Goal: Complete application form: Complete application form

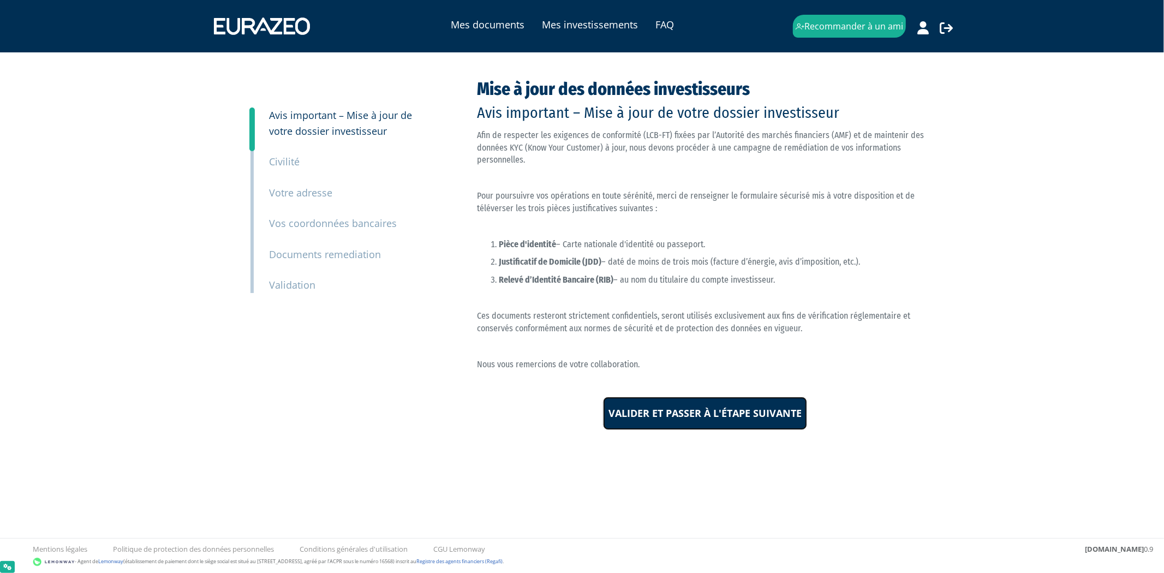
click at [690, 427] on input "Valider et passer à l'étape suivante" at bounding box center [705, 414] width 204 height 34
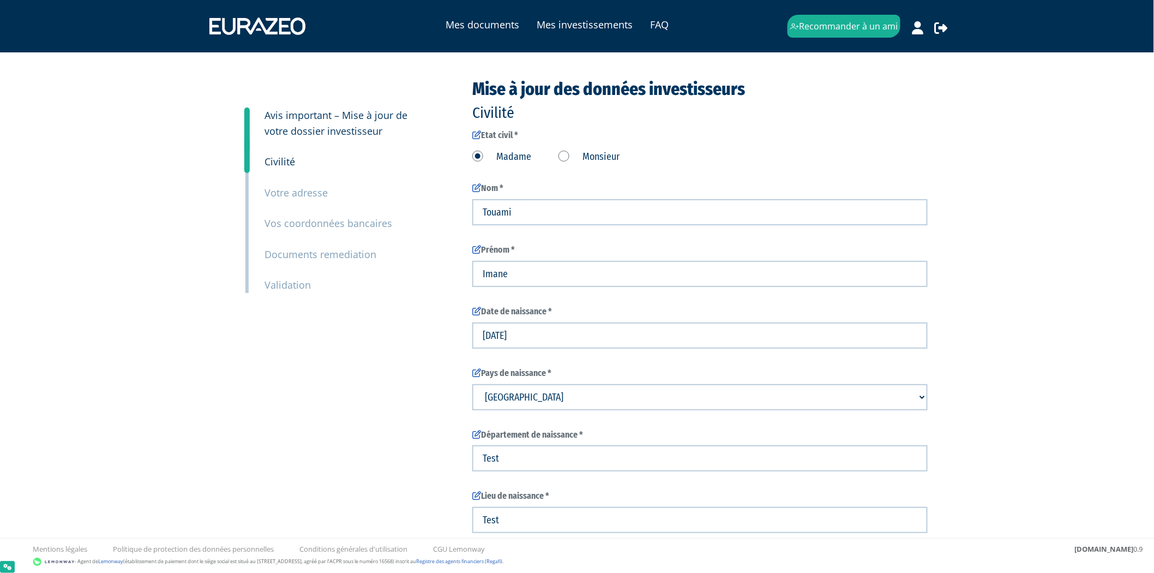
click at [296, 289] on small "Validation" at bounding box center [288, 284] width 46 height 13
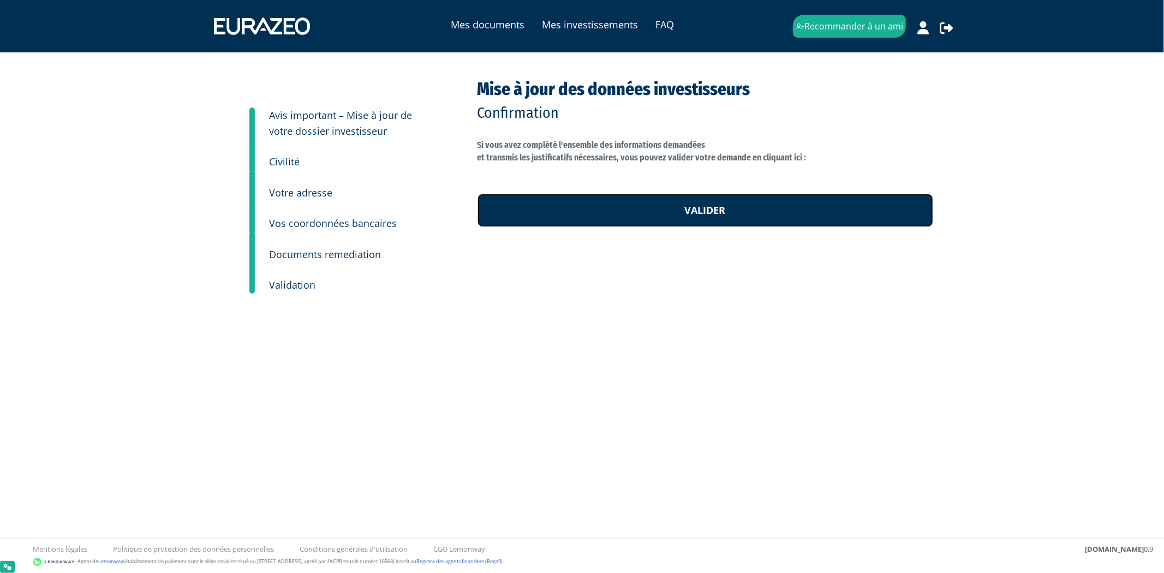
click at [770, 209] on link "Valider" at bounding box center [705, 211] width 456 height 34
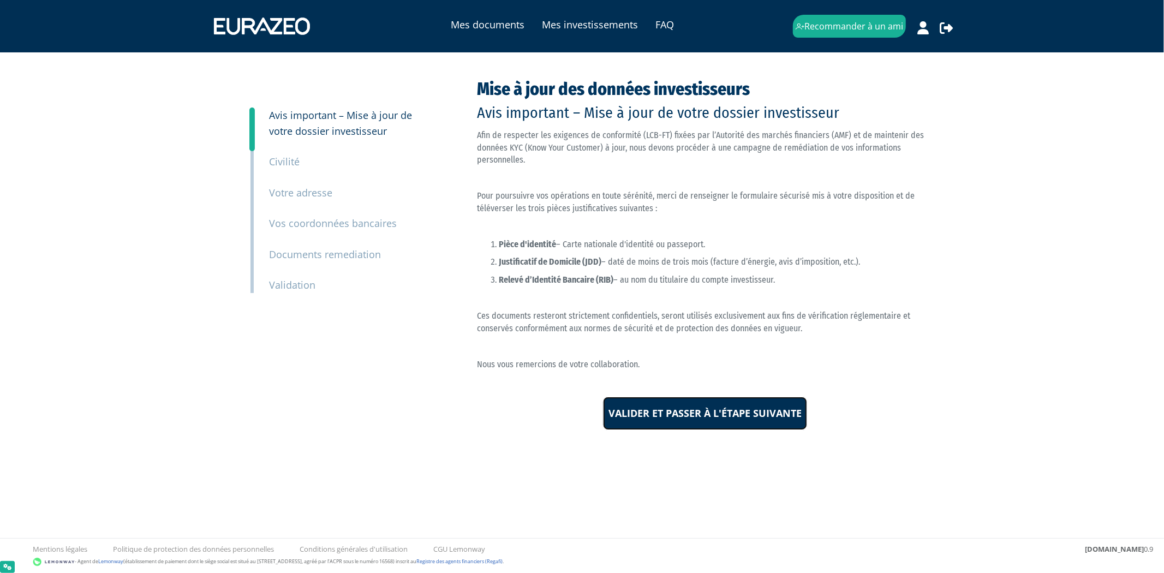
click at [659, 428] on input "Valider et passer à l'étape suivante" at bounding box center [705, 414] width 204 height 34
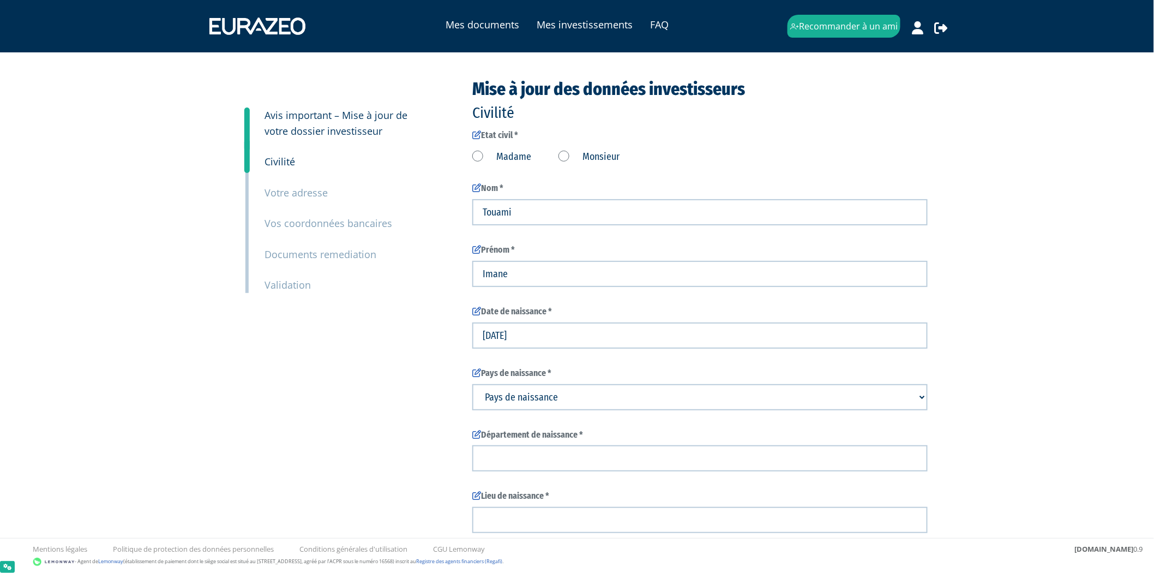
type input "6 13 05 94 49"
click at [499, 155] on label "Madame" at bounding box center [501, 157] width 59 height 14
click at [0, 0] on input "Madame" at bounding box center [0, 0] width 0 height 0
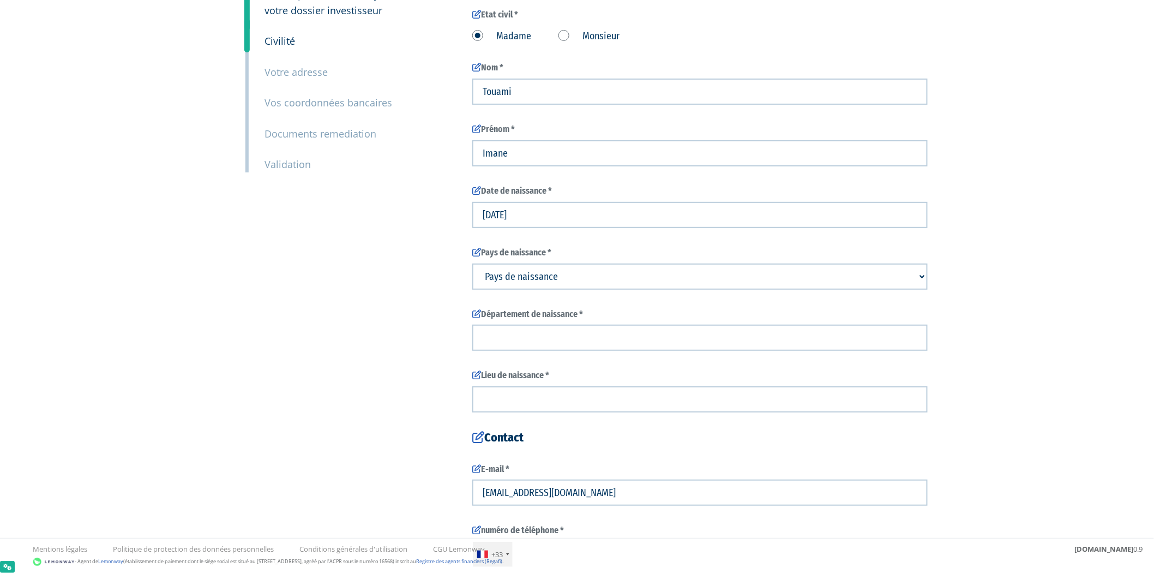
scroll to position [121, 0]
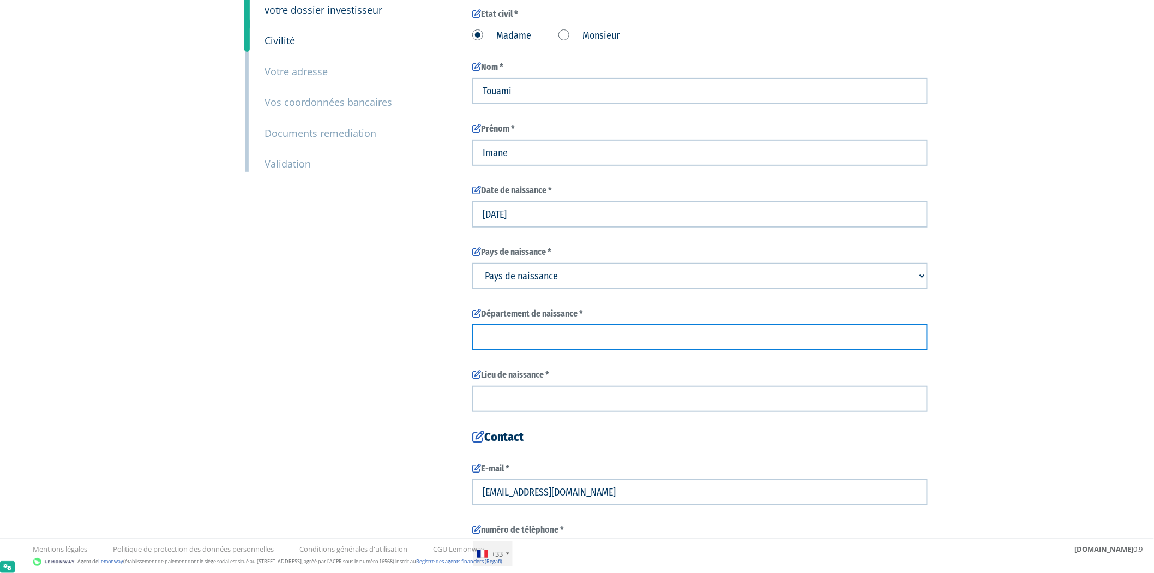
click at [552, 337] on input "text" at bounding box center [700, 337] width 456 height 26
type input "F"
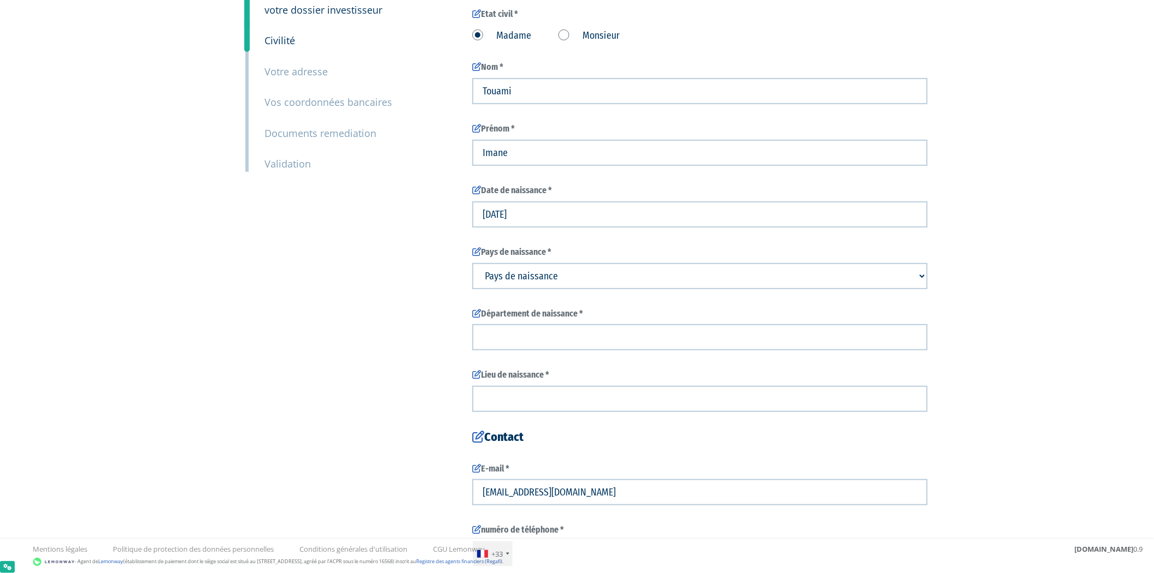
click at [573, 275] on select "Pays de naissance Afghanistan Afrique du Sud Albanie Algérie Allemagne Andorre" at bounding box center [700, 276] width 456 height 26
select select "75"
click at [472, 263] on select "Pays de naissance Afghanistan Afrique du Sud Albanie Algérie Allemagne Andorre" at bounding box center [700, 276] width 456 height 26
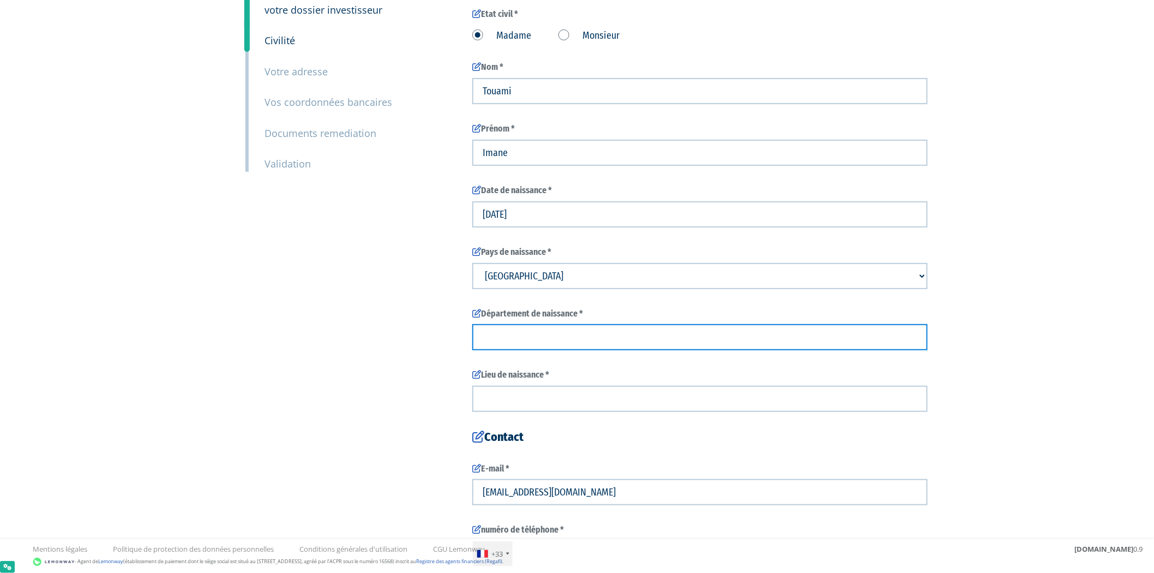
click at [549, 333] on input "text" at bounding box center [700, 337] width 456 height 26
type input "Test"
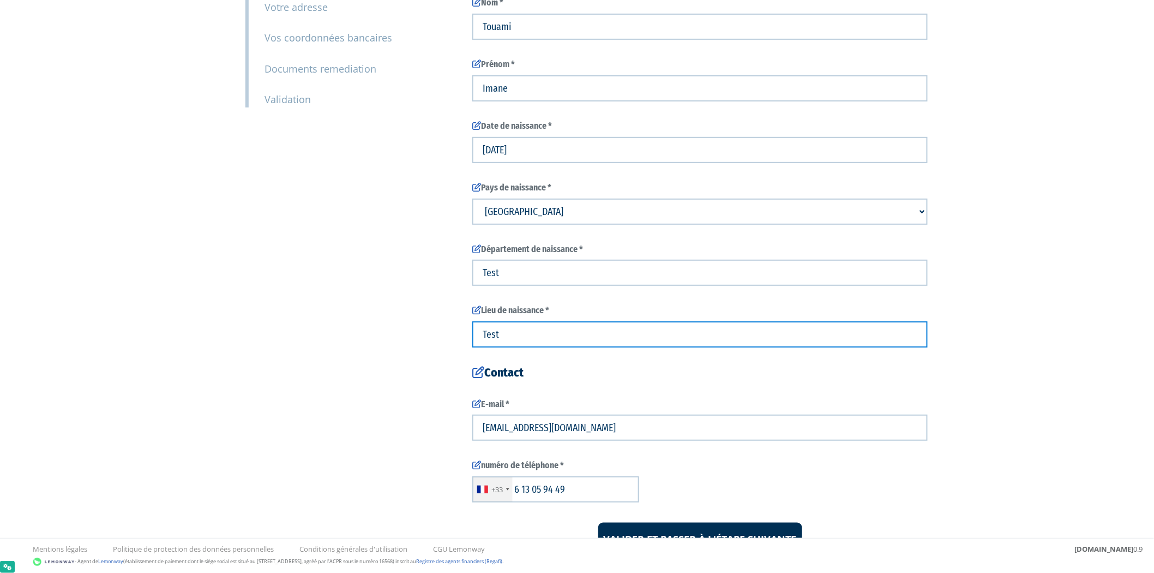
scroll to position [240, 0]
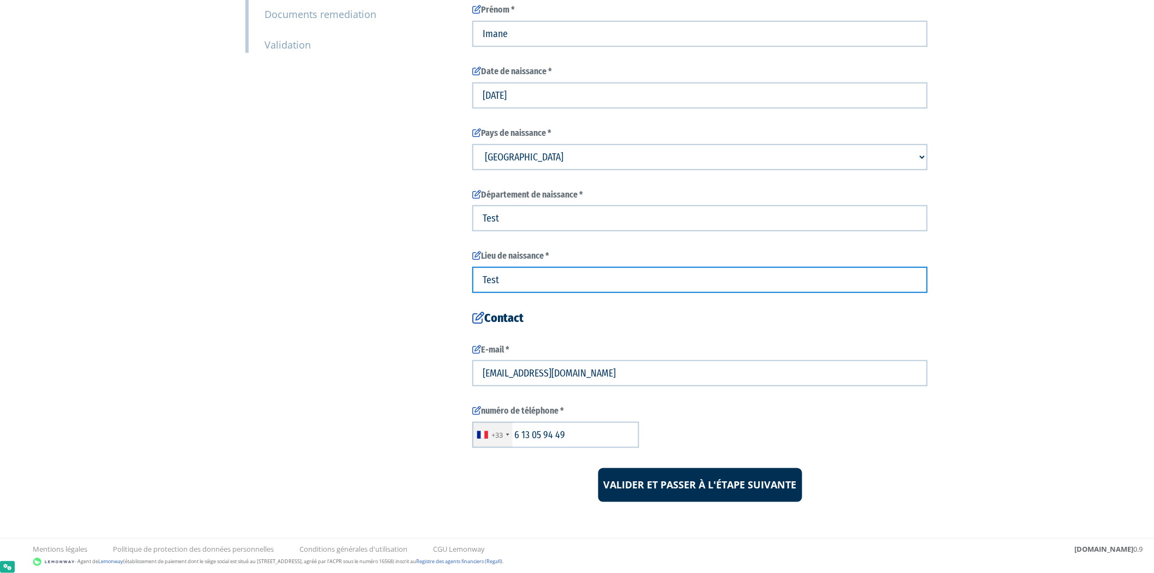
type input "Test"
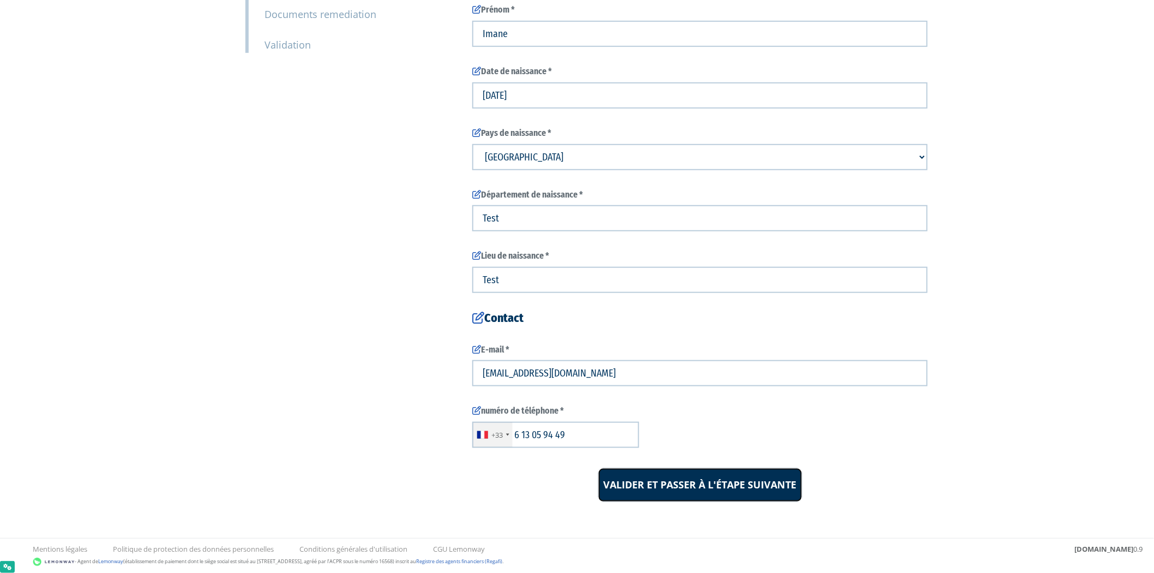
click at [655, 498] on input "Valider et passer à l'étape suivante" at bounding box center [701, 485] width 204 height 34
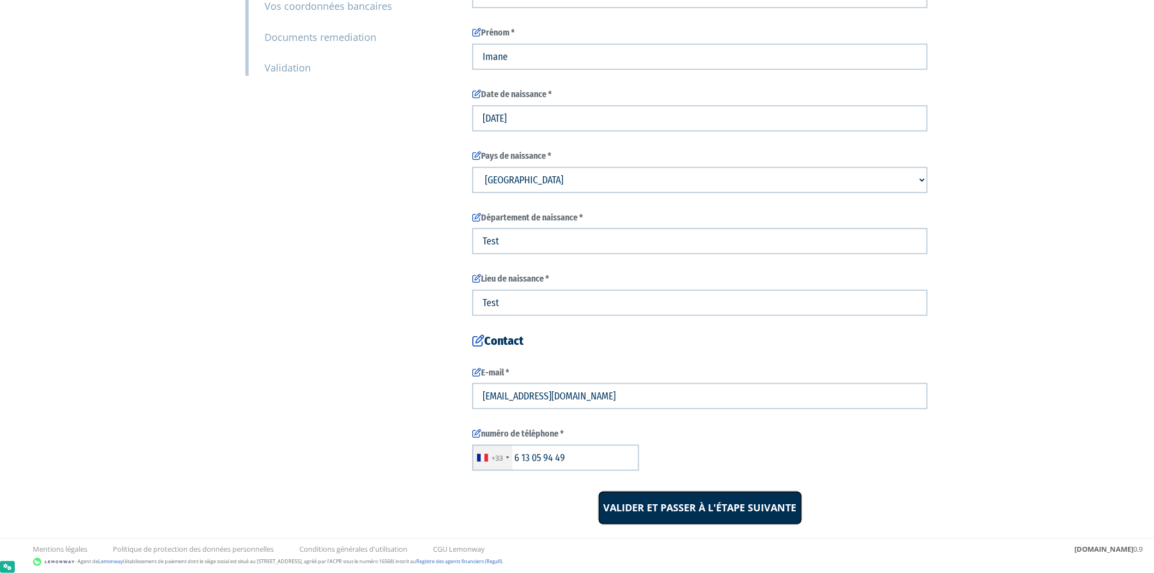
scroll to position [179, 0]
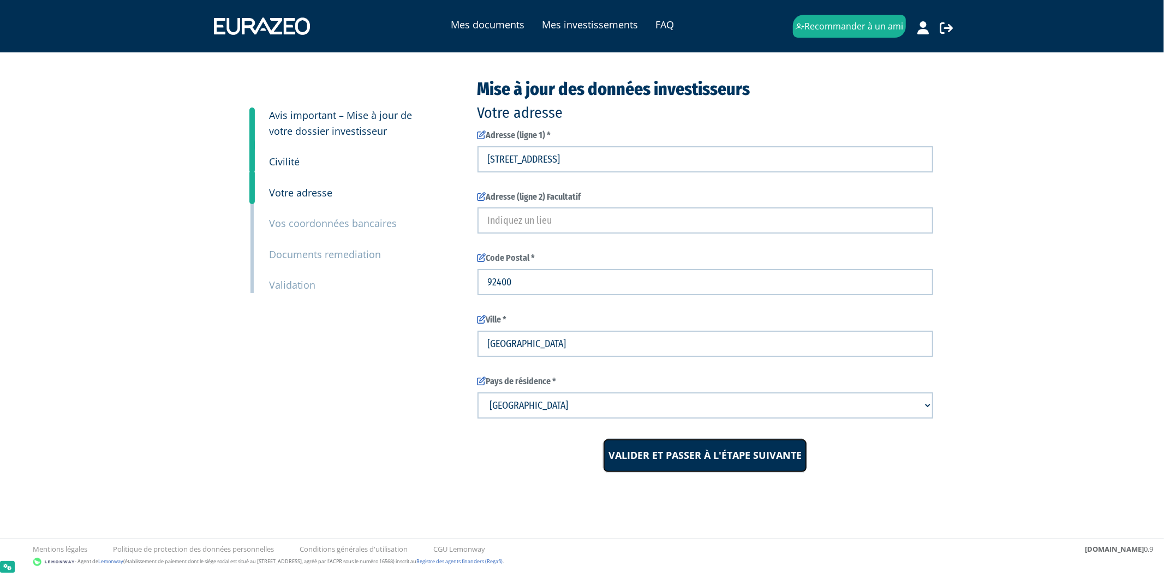
click at [702, 458] on input "Valider et passer à l'étape suivante" at bounding box center [705, 456] width 204 height 34
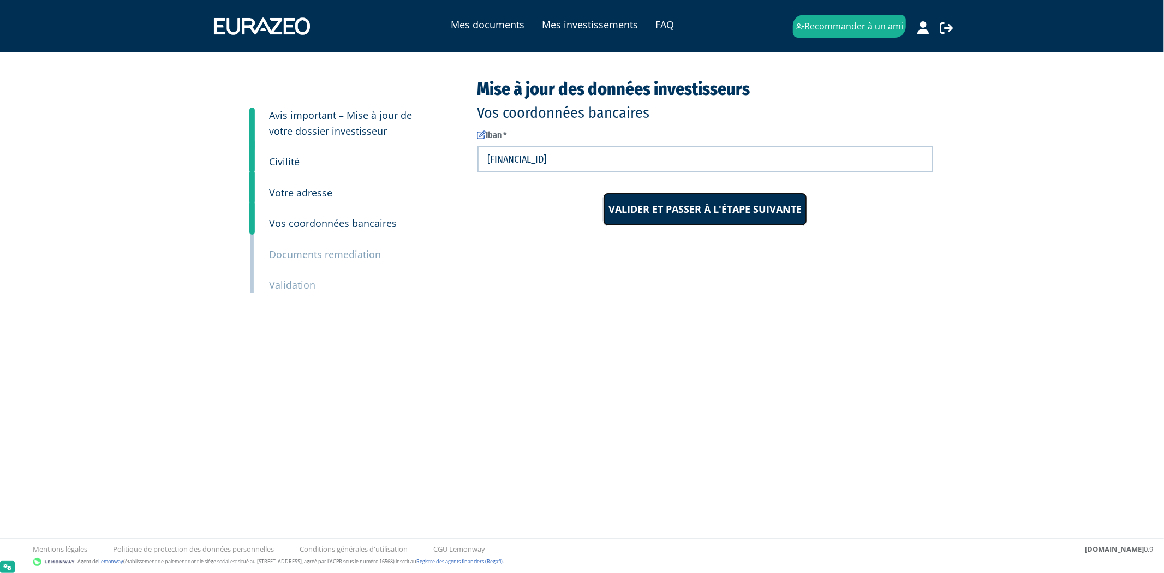
click at [753, 223] on input "Valider et passer à l'étape suivante" at bounding box center [705, 210] width 204 height 34
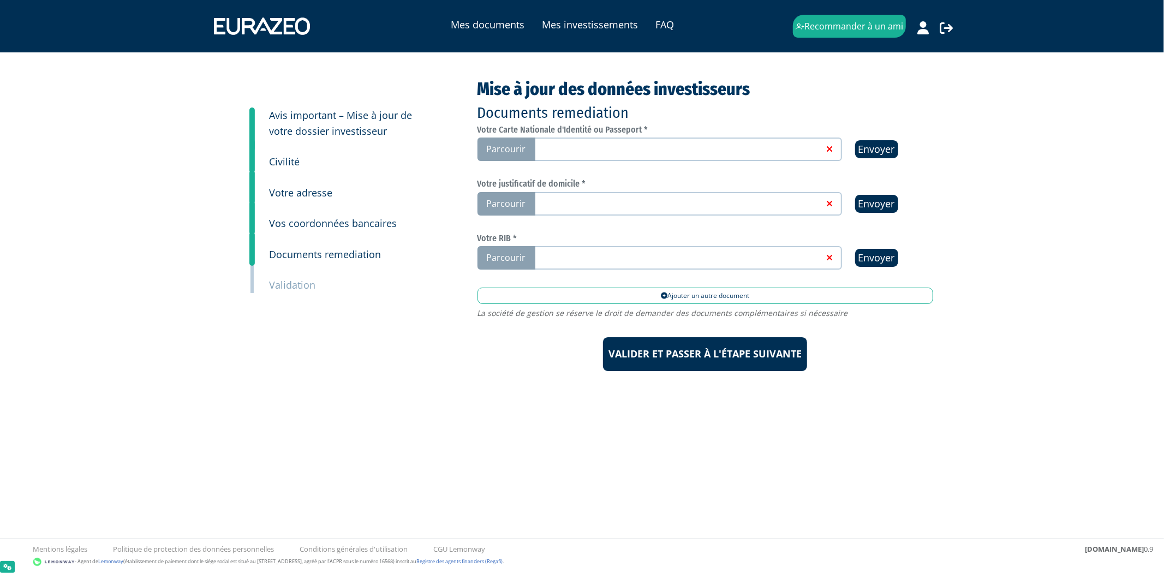
click at [532, 149] on link at bounding box center [677, 148] width 291 height 11
click at [0, 0] on input "Parcourir" at bounding box center [0, 0] width 0 height 0
click at [577, 198] on link at bounding box center [677, 203] width 291 height 11
click at [0, 0] on input "Parcourir" at bounding box center [0, 0] width 0 height 0
click at [582, 204] on link at bounding box center [677, 203] width 291 height 11
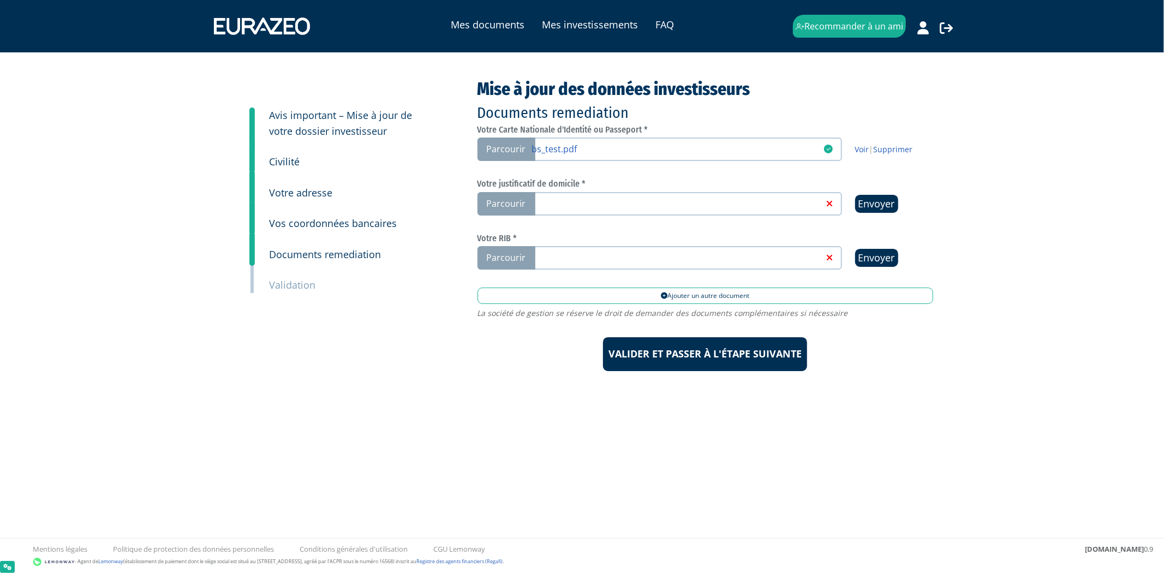
click at [0, 0] on input "Parcourir" at bounding box center [0, 0] width 0 height 0
click at [525, 251] on span "Parcourir" at bounding box center [506, 257] width 58 height 23
click at [0, 0] on input "Parcourir" at bounding box center [0, 0] width 0 height 0
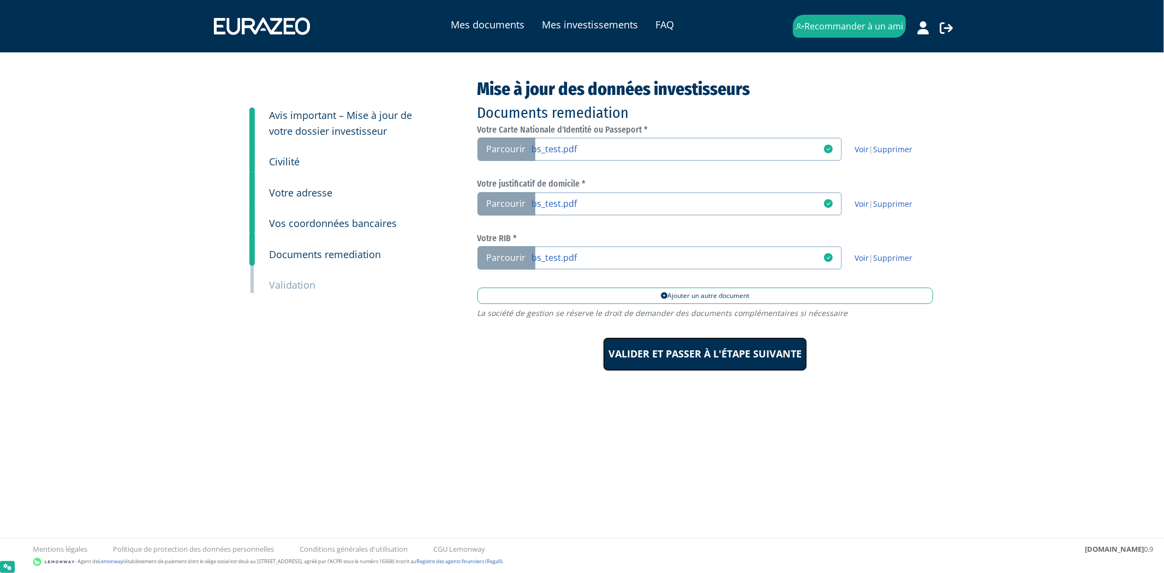
click at [693, 351] on input "Valider et passer à l'étape suivante" at bounding box center [705, 354] width 204 height 34
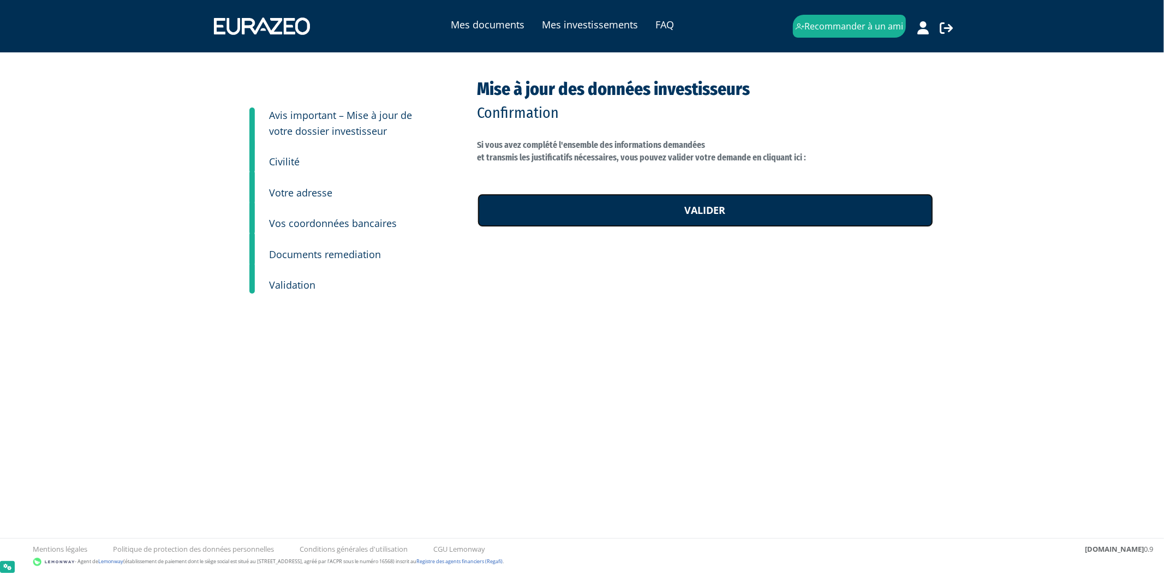
click at [731, 212] on link "Valider" at bounding box center [705, 211] width 456 height 34
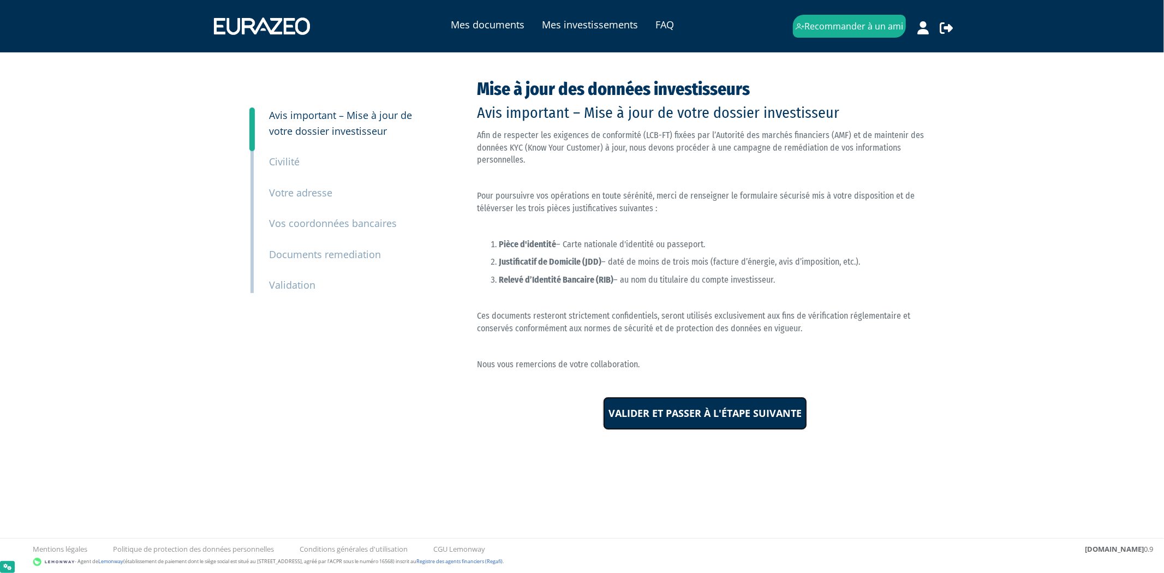
click at [667, 405] on input "Valider et passer à l'étape suivante" at bounding box center [705, 414] width 204 height 34
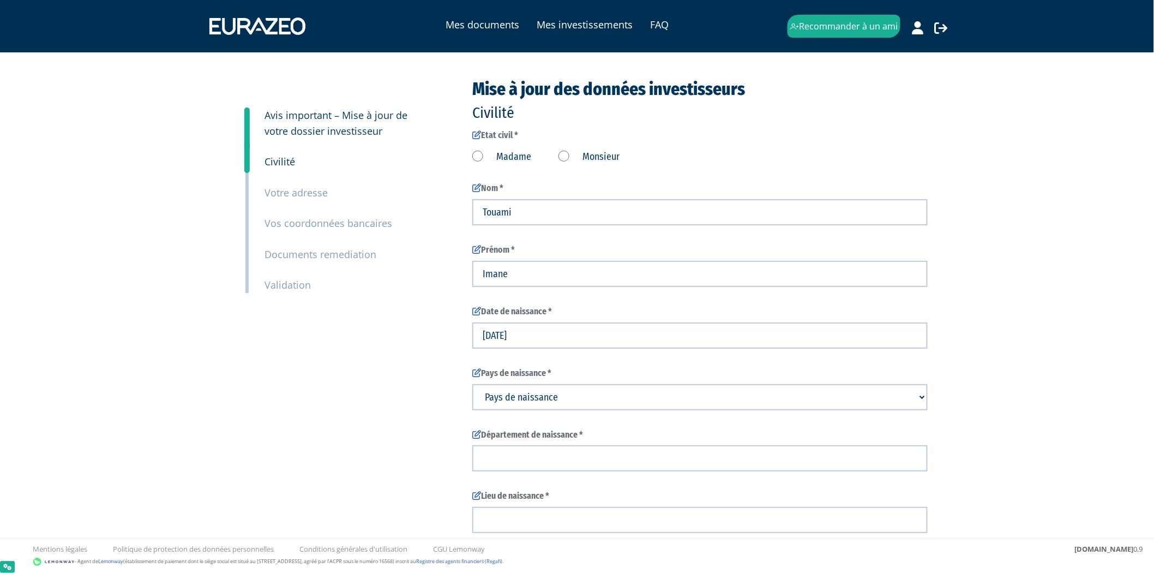
click at [480, 154] on label "Madame" at bounding box center [501, 157] width 59 height 14
click at [0, 0] on input "Madame" at bounding box center [0, 0] width 0 height 0
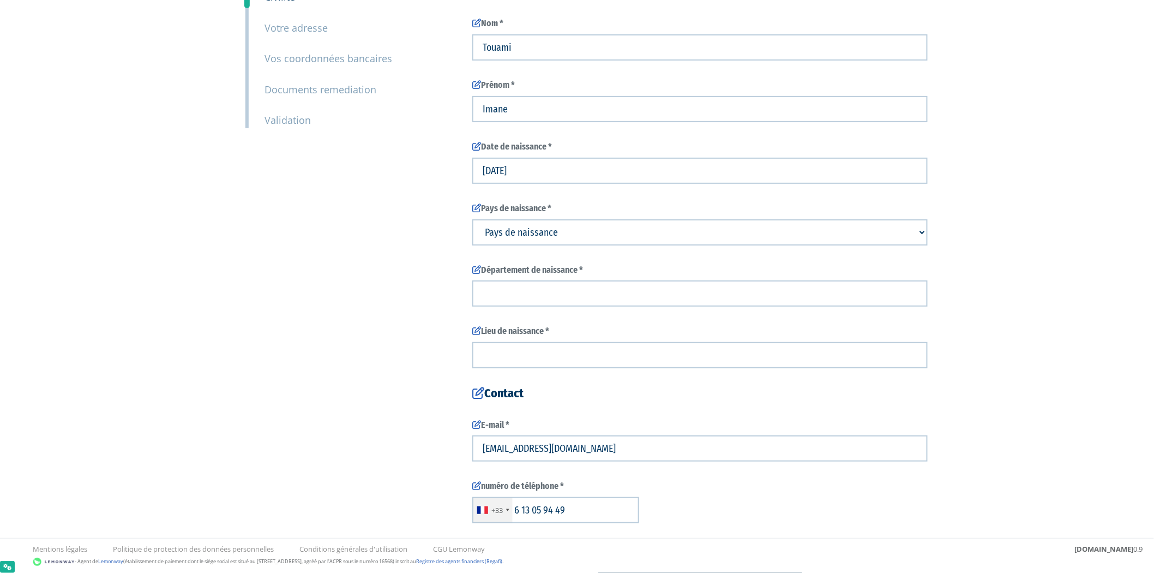
scroll to position [182, 0]
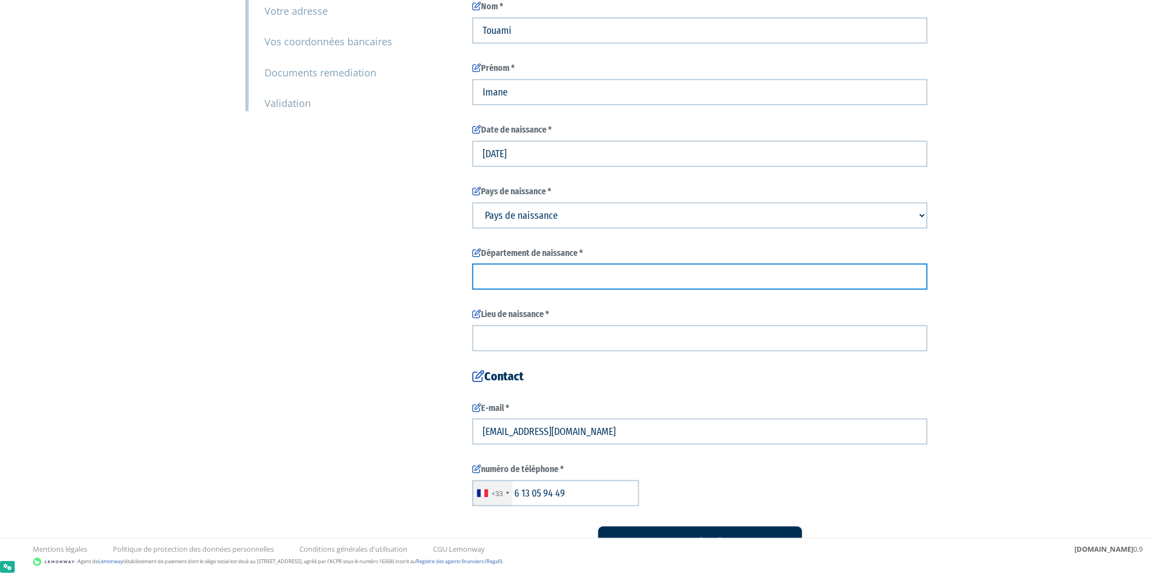
click at [551, 267] on input "text" at bounding box center [700, 277] width 456 height 26
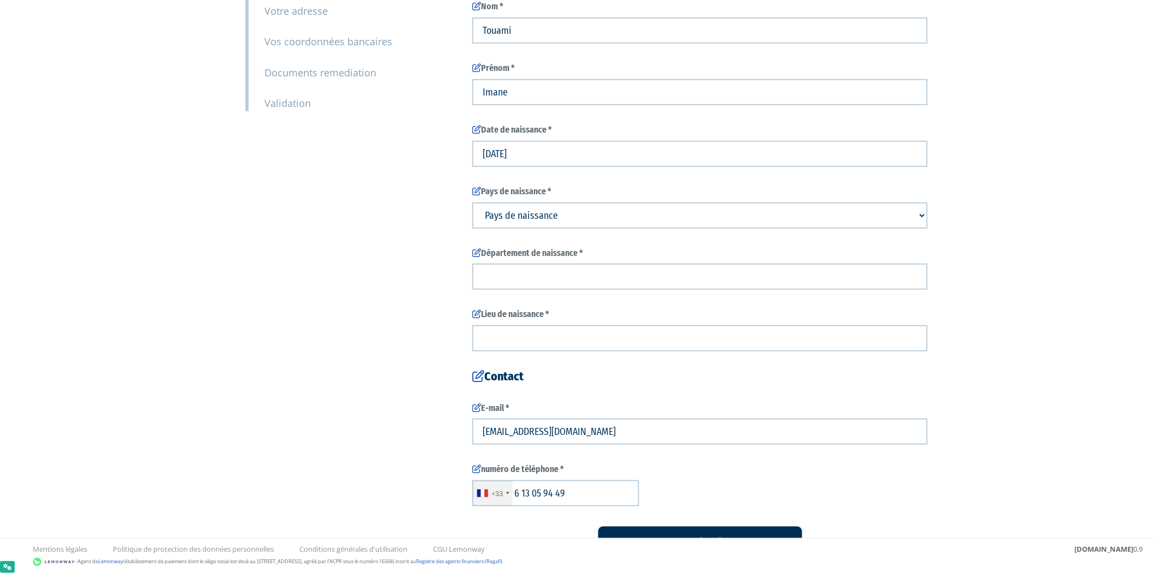
click at [559, 216] on select "Pays de naissance Afghanistan Afrique du Sud Albanie Algérie Allemagne Andorre" at bounding box center [700, 215] width 456 height 26
select select "75"
click at [472, 202] on select "Pays de naissance Afghanistan Afrique du Sud Albanie Algérie Allemagne Andorre" at bounding box center [700, 215] width 456 height 26
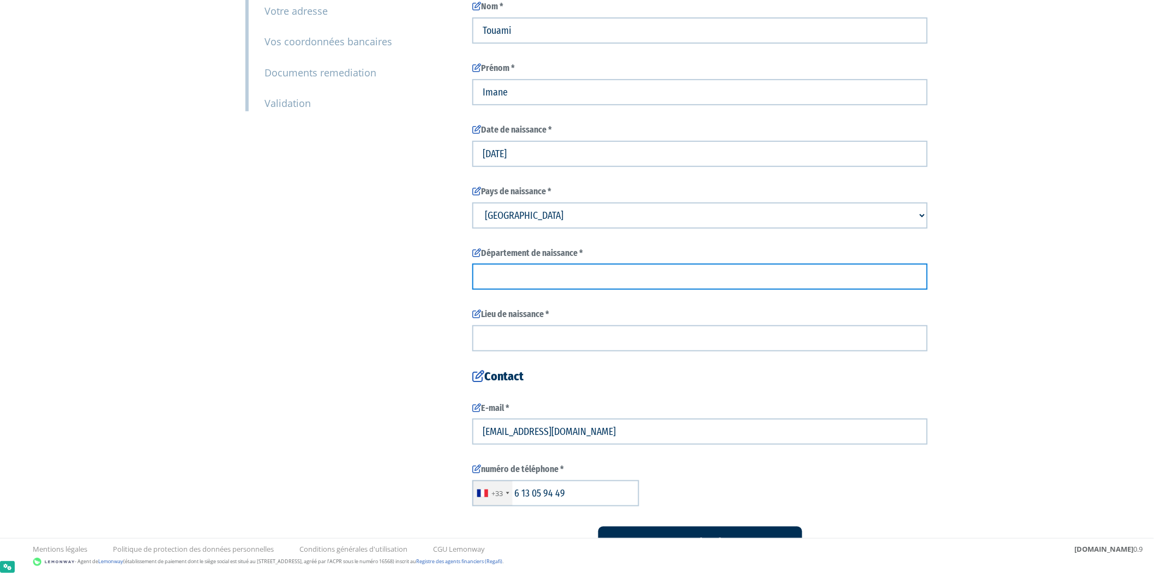
click at [588, 284] on input "text" at bounding box center [700, 277] width 456 height 26
type input "test"
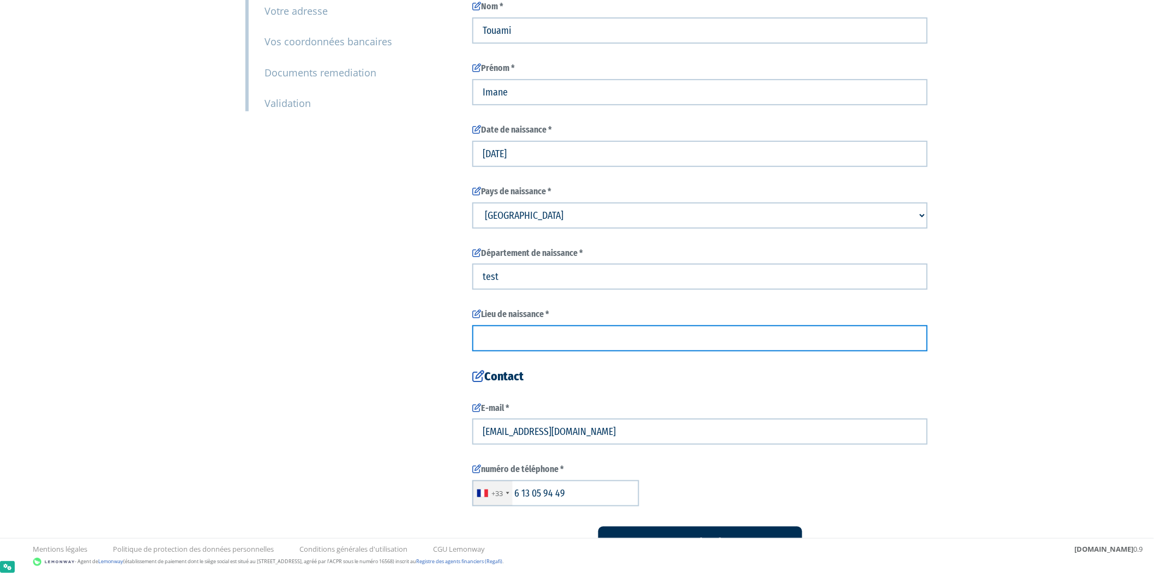
click at [585, 345] on input "text" at bounding box center [700, 338] width 456 height 26
type input "test"
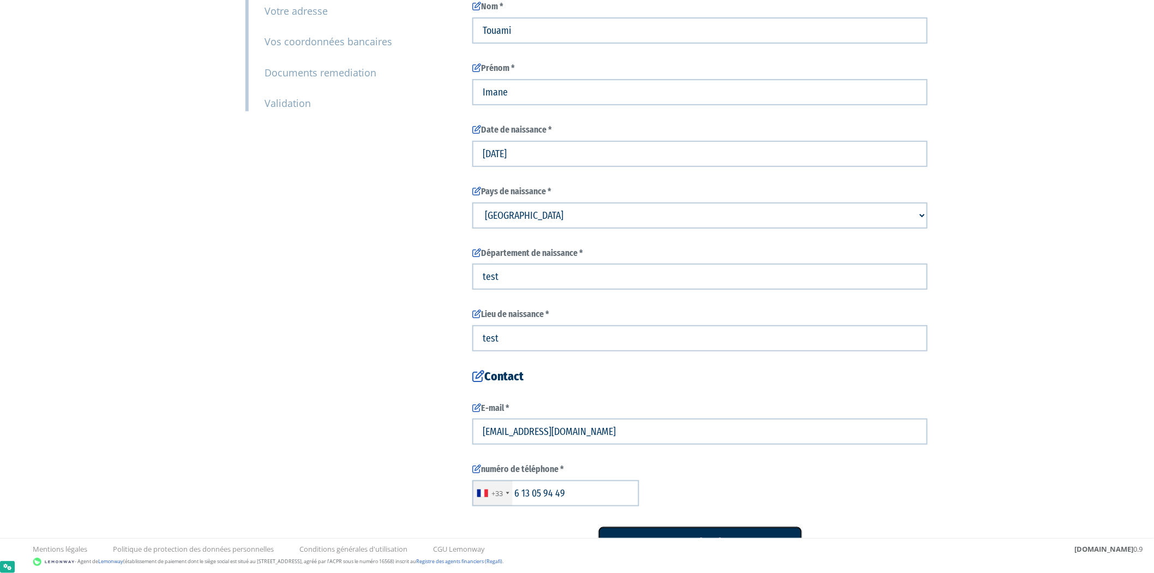
click at [626, 529] on input "Valider et passer à l'étape suivante" at bounding box center [701, 543] width 204 height 34
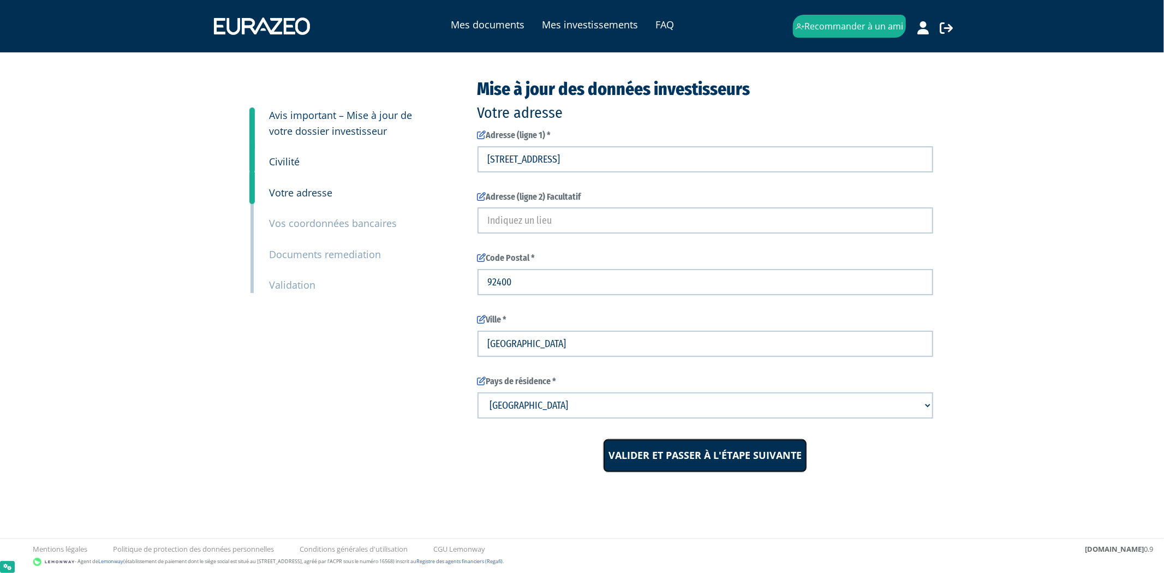
click at [635, 453] on input "Valider et passer à l'étape suivante" at bounding box center [705, 456] width 204 height 34
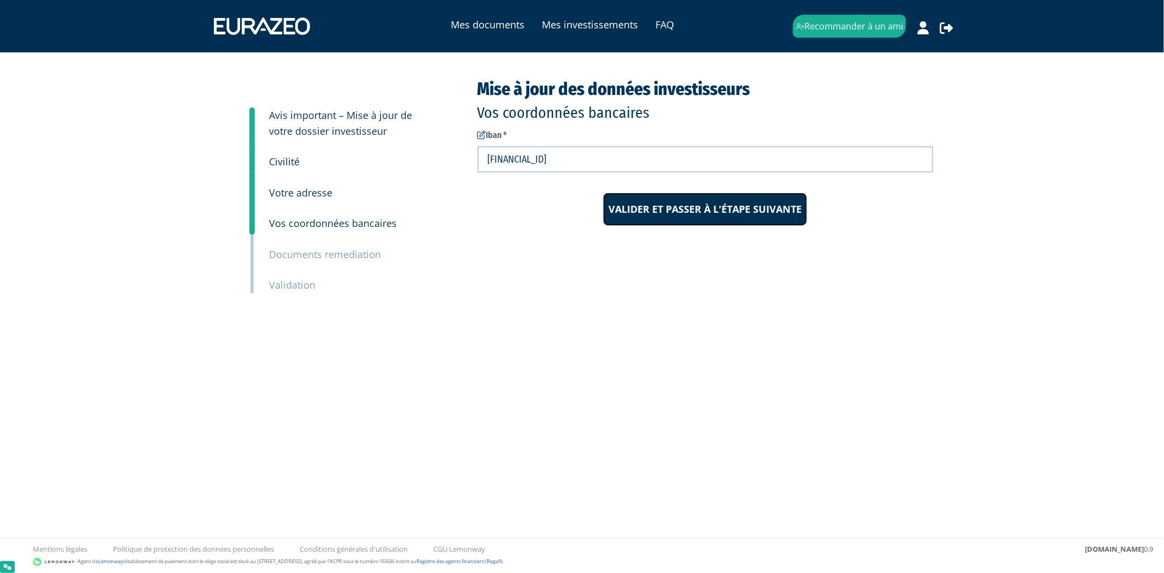
click at [714, 207] on input "Valider et passer à l'étape suivante" at bounding box center [705, 210] width 204 height 34
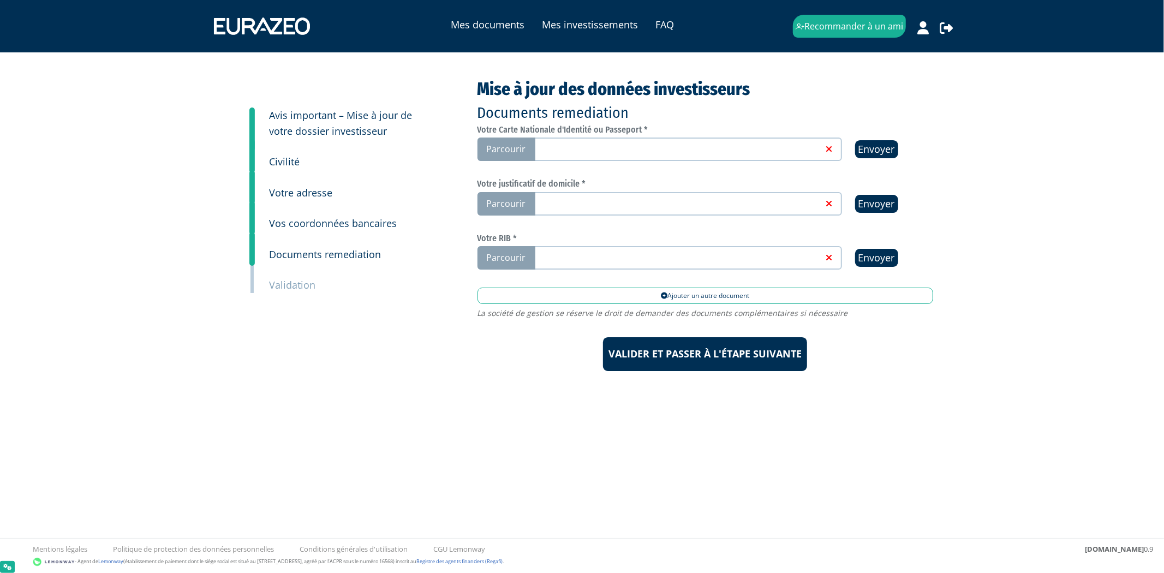
click at [702, 160] on div "Votre Carte Nationale d'Identité ou Passeport * Parcourir Envoyer Envoyer Envoy…" at bounding box center [705, 197] width 456 height 145
click at [702, 153] on link at bounding box center [677, 148] width 291 height 11
click at [0, 0] on input "Parcourir" at bounding box center [0, 0] width 0 height 0
click at [525, 202] on span "Parcourir" at bounding box center [506, 203] width 58 height 23
click at [0, 0] on input "Parcourir" at bounding box center [0, 0] width 0 height 0
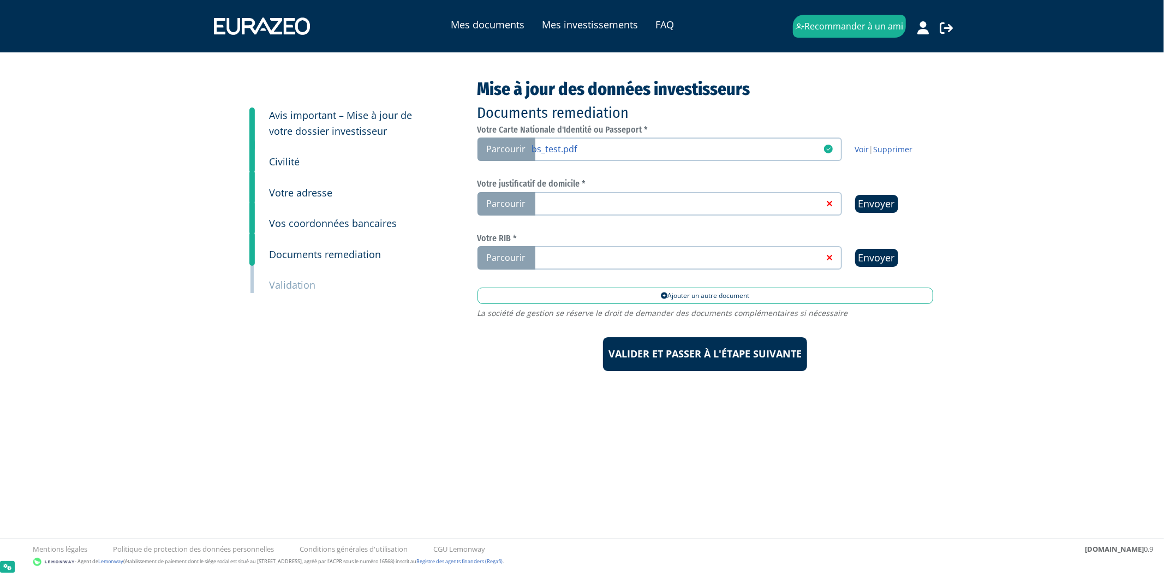
click at [519, 255] on span "Parcourir" at bounding box center [506, 257] width 58 height 23
click at [0, 0] on input "Parcourir" at bounding box center [0, 0] width 0 height 0
click at [522, 211] on span "Parcourir" at bounding box center [506, 203] width 58 height 23
click at [0, 0] on input "Parcourir" at bounding box center [0, 0] width 0 height 0
click at [819, 194] on label "Parcourir" at bounding box center [659, 203] width 364 height 23
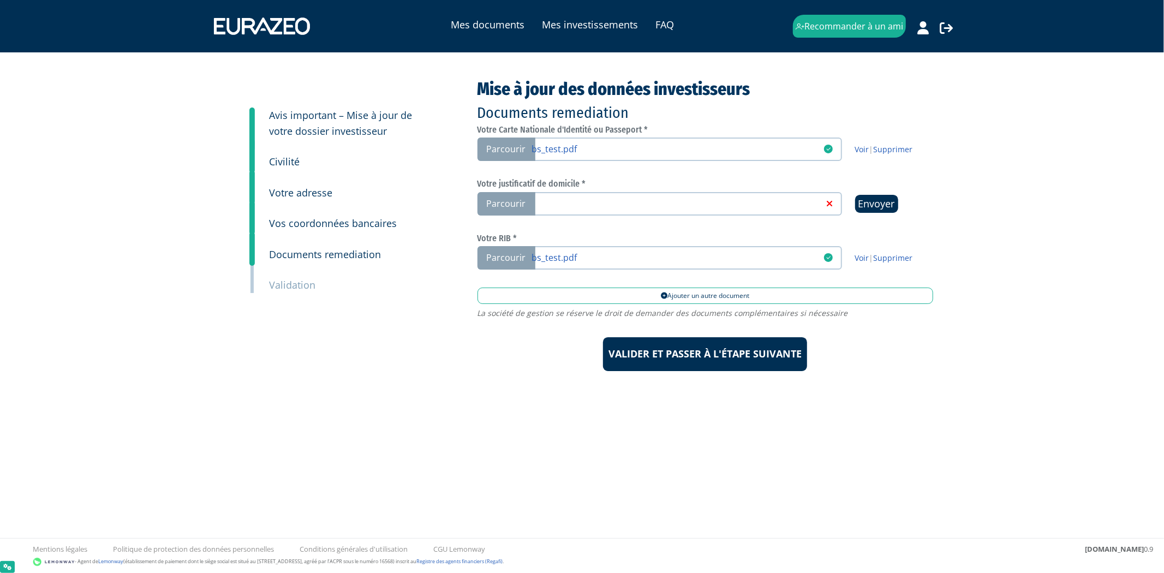
click at [0, 0] on input "Parcourir" at bounding box center [0, 0] width 0 height 0
click at [745, 353] on input "Valider et passer à l'étape suivante" at bounding box center [705, 354] width 204 height 34
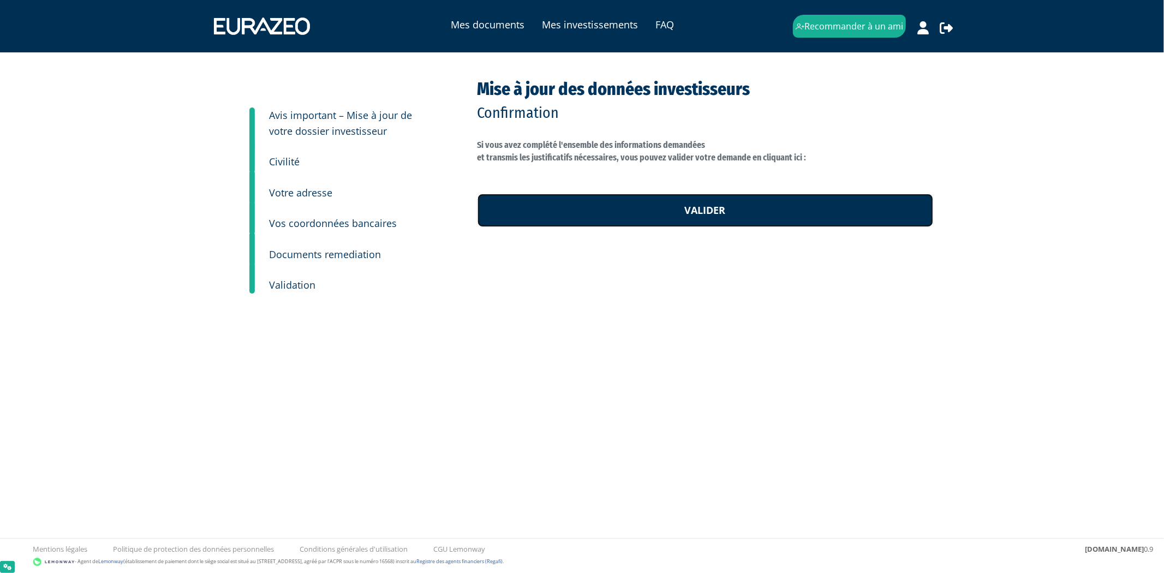
click at [663, 212] on link "Valider" at bounding box center [705, 211] width 456 height 34
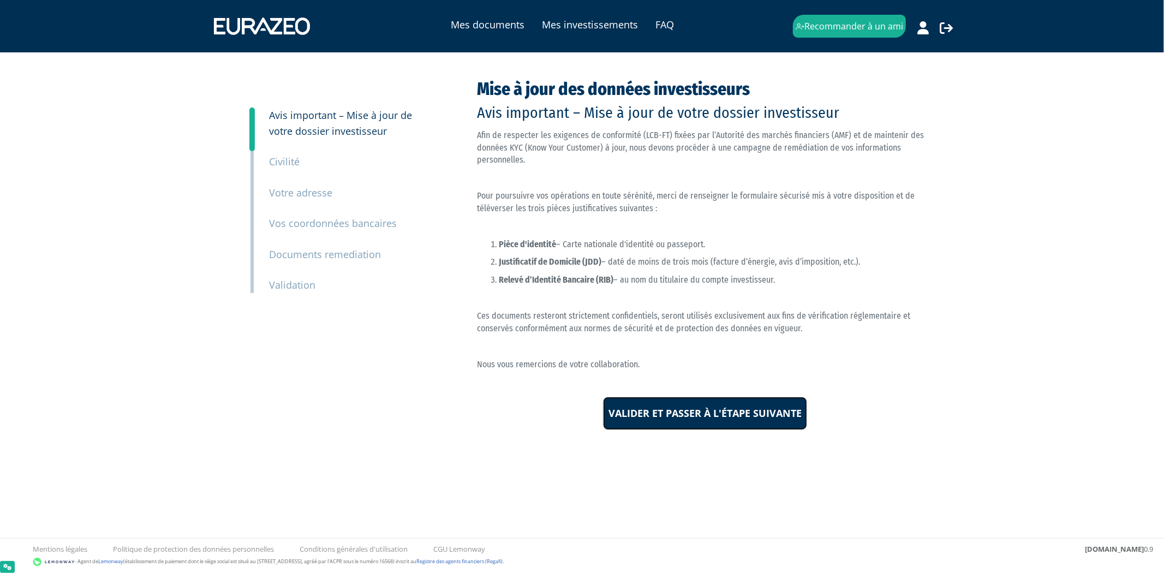
click at [725, 408] on input "Valider et passer à l'étape suivante" at bounding box center [705, 414] width 204 height 34
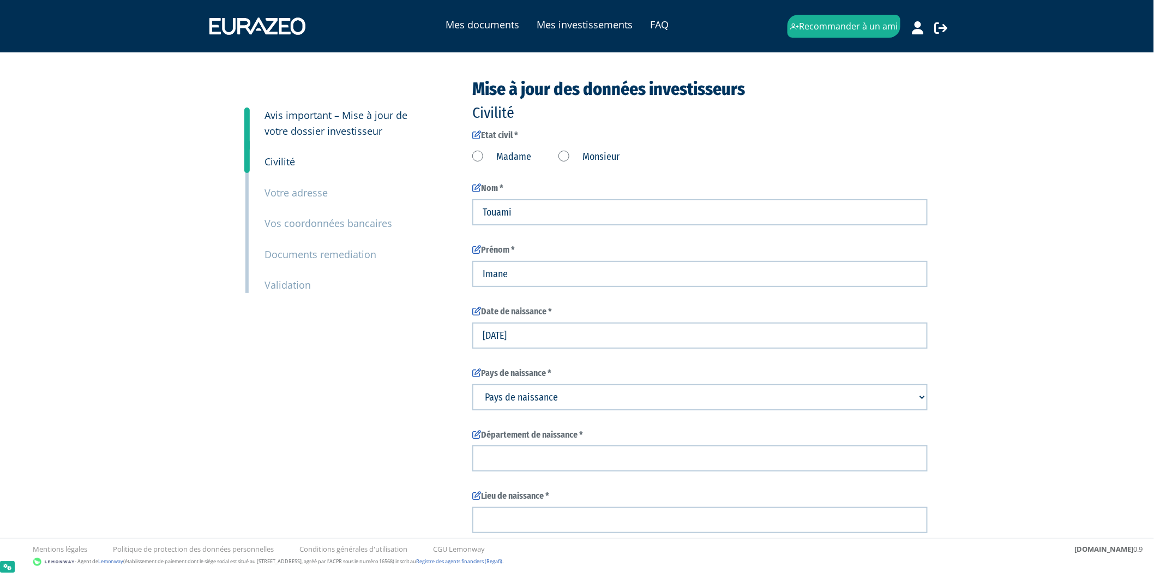
click at [510, 150] on label "Madame" at bounding box center [501, 157] width 59 height 14
click at [0, 0] on input "Madame" at bounding box center [0, 0] width 0 height 0
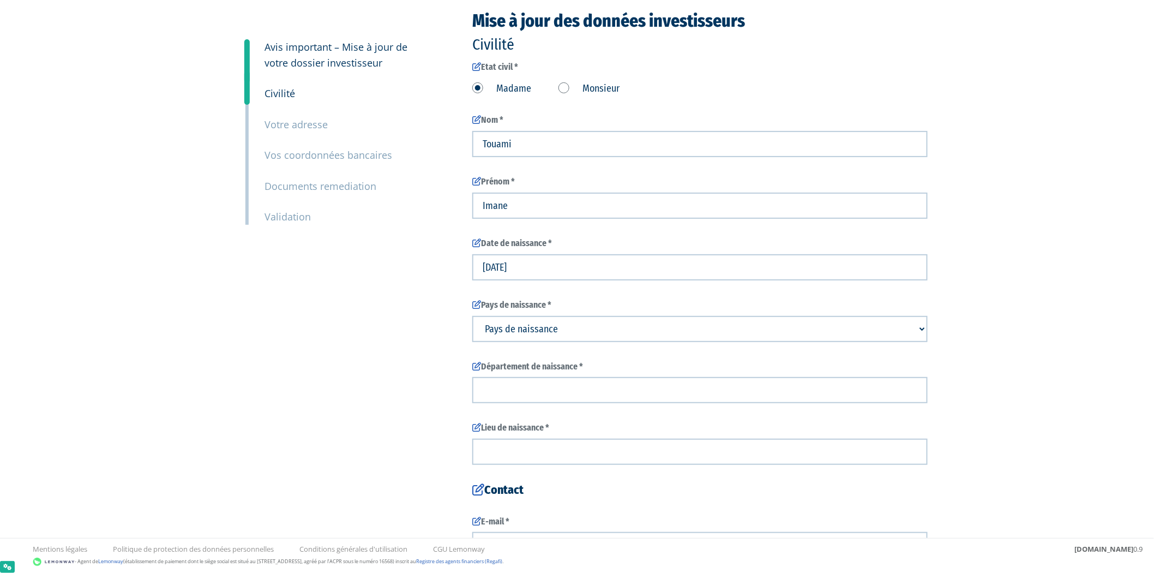
scroll to position [240, 0]
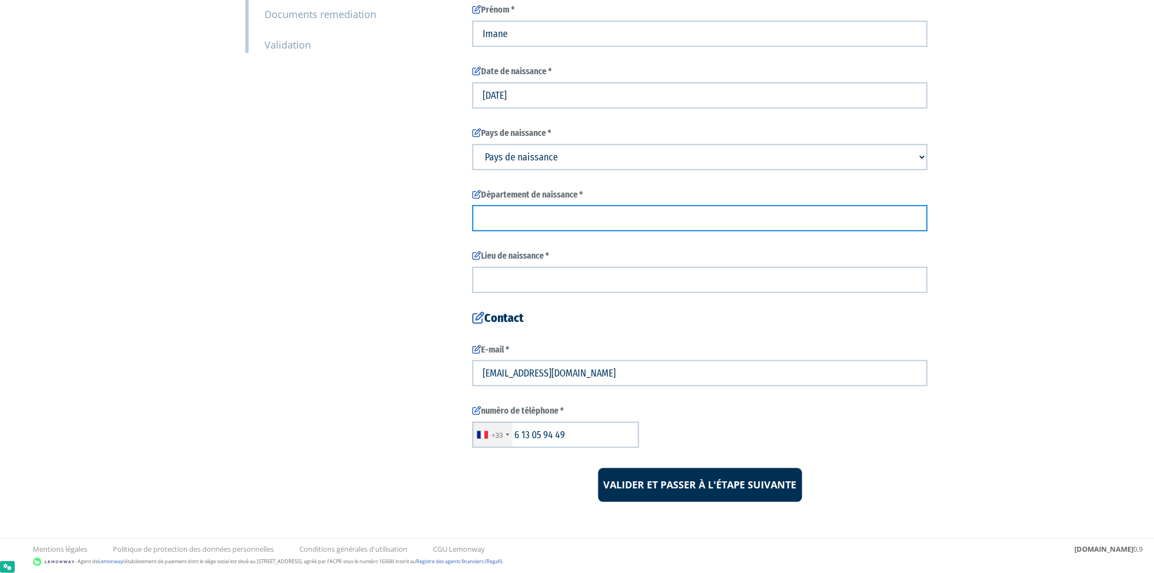
click at [568, 205] on input "text" at bounding box center [700, 218] width 456 height 26
type input "test"
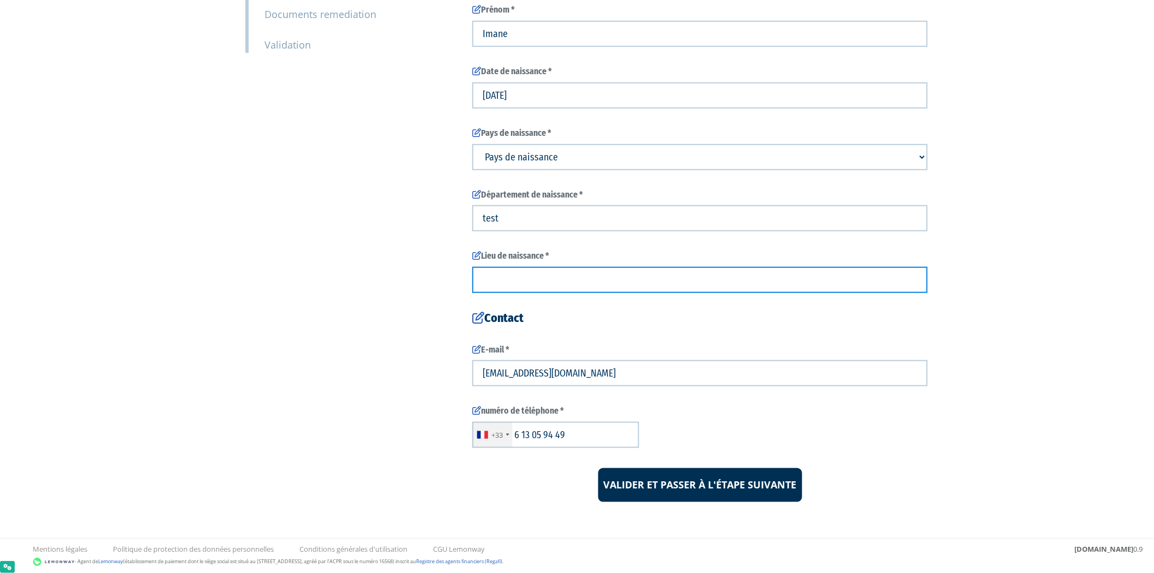
click at [564, 286] on input "text" at bounding box center [700, 280] width 456 height 26
type input "test"
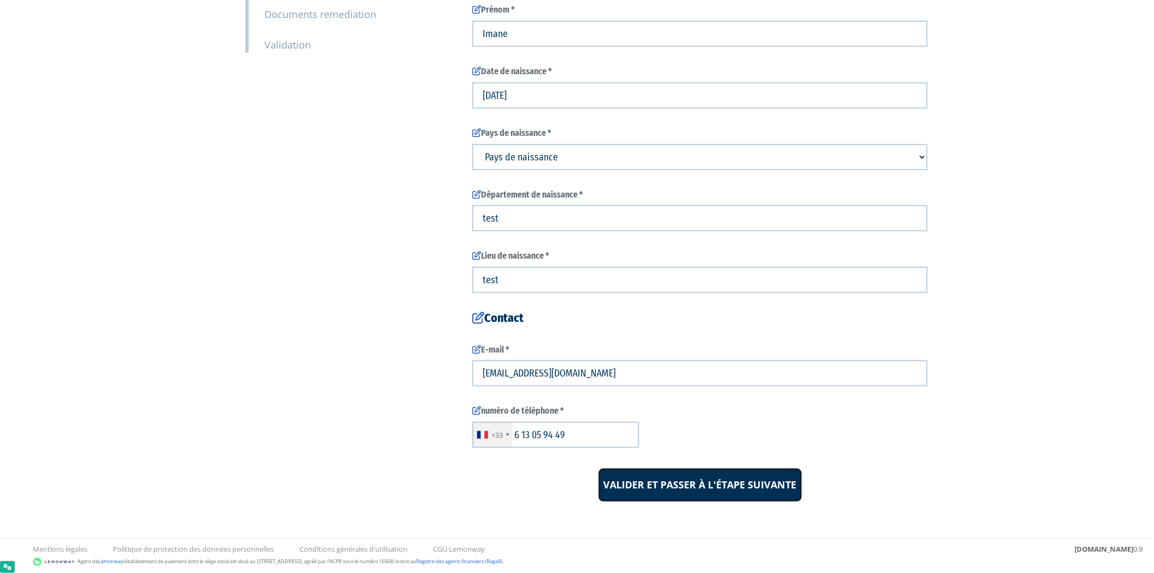
click at [628, 491] on input "Valider et passer à l'étape suivante" at bounding box center [701, 485] width 204 height 34
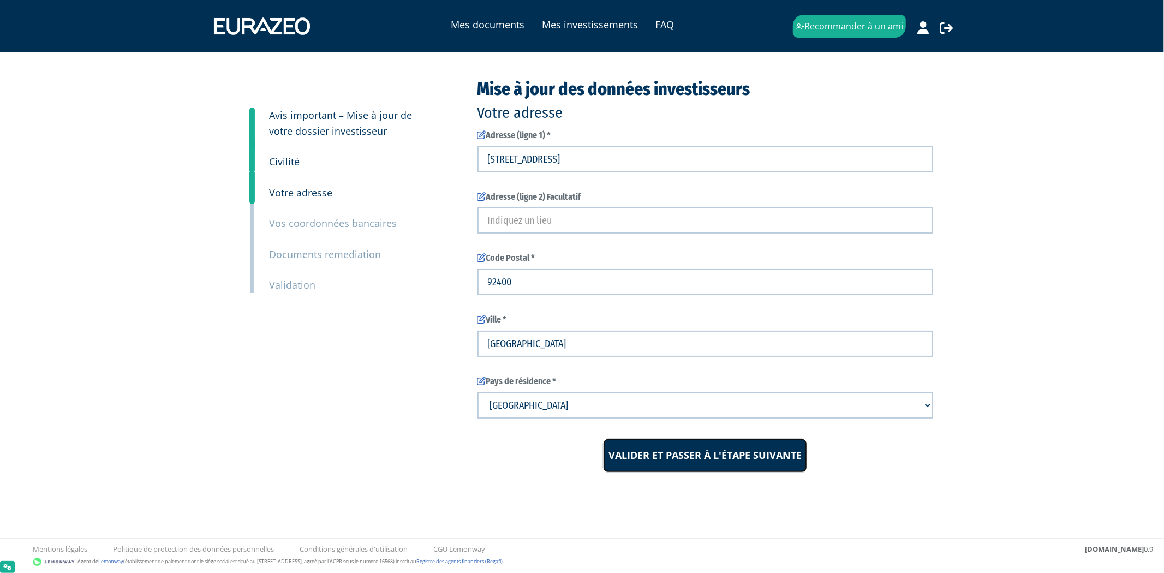
click at [683, 459] on input "Valider et passer à l'étape suivante" at bounding box center [705, 456] width 204 height 34
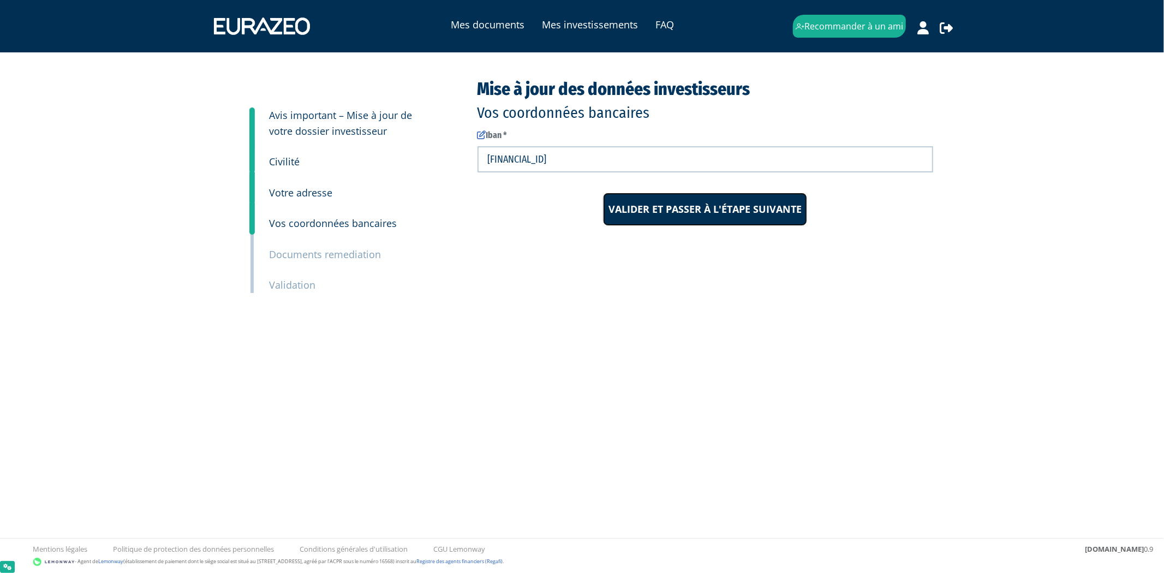
click at [631, 221] on input "Valider et passer à l'étape suivante" at bounding box center [705, 210] width 204 height 34
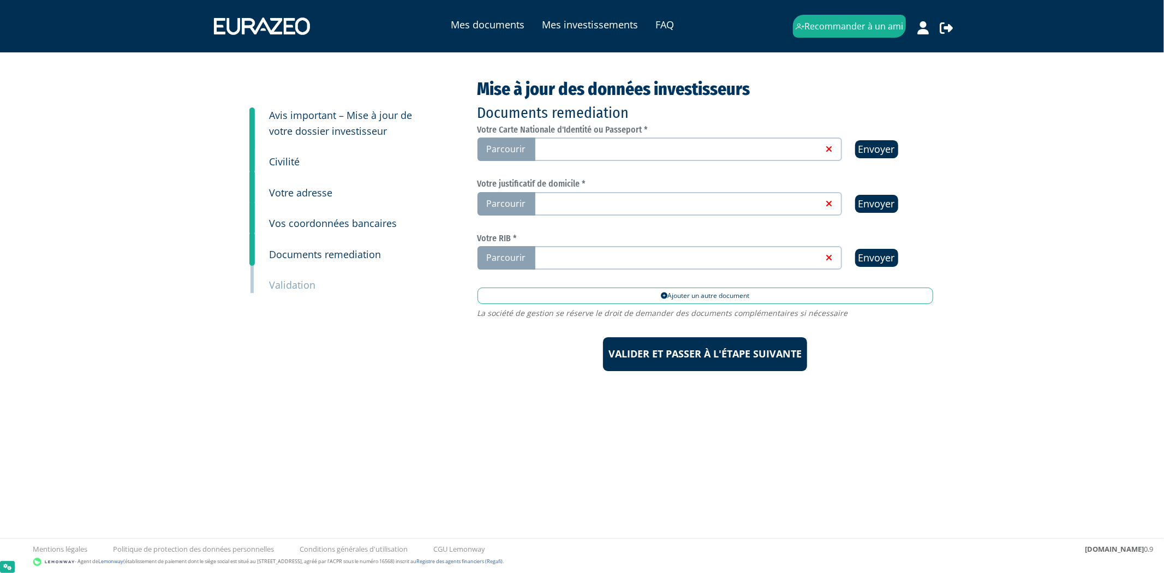
click at [593, 153] on link at bounding box center [677, 148] width 291 height 11
click at [0, 0] on input "Parcourir" at bounding box center [0, 0] width 0 height 0
click at [514, 197] on span "Parcourir" at bounding box center [506, 203] width 58 height 23
click at [0, 0] on input "Parcourir" at bounding box center [0, 0] width 0 height 0
click at [685, 243] on div "Votre RIB * Parcourir Envoyer" at bounding box center [705, 252] width 456 height 36
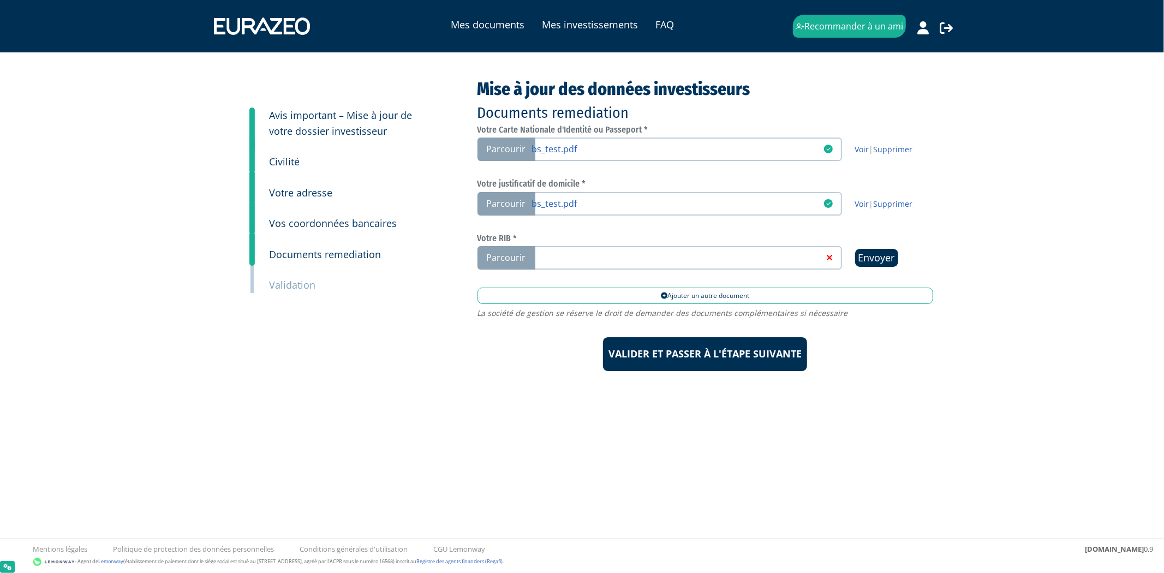
click at [685, 246] on label "Parcourir" at bounding box center [659, 257] width 364 height 23
click at [0, 0] on input "Parcourir" at bounding box center [0, 0] width 0 height 0
click at [762, 347] on input "Valider et passer à l'étape suivante" at bounding box center [705, 354] width 204 height 34
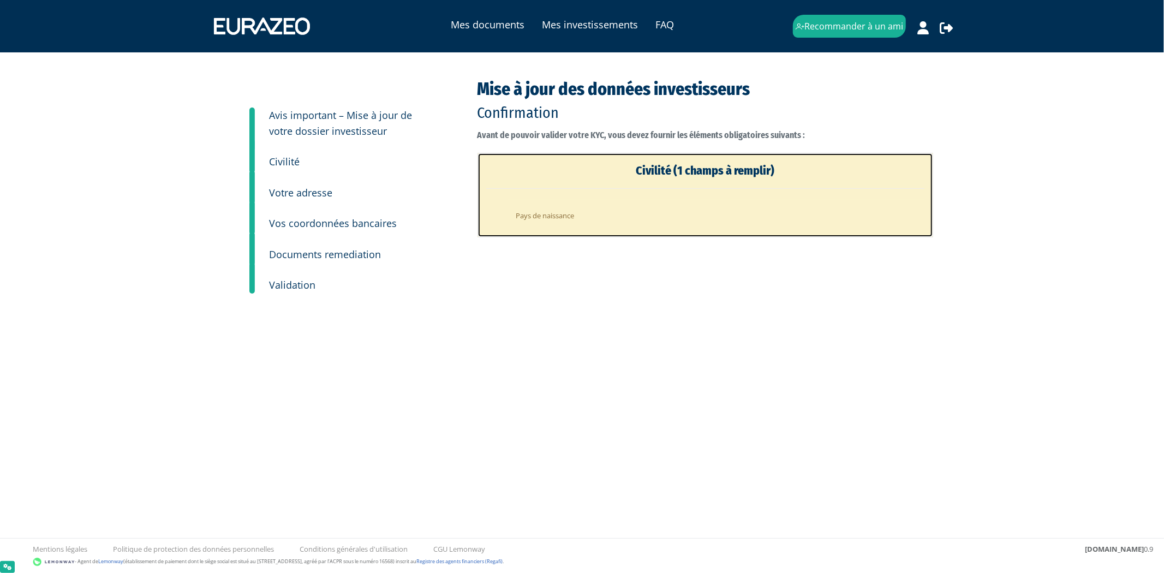
click at [559, 215] on li "Pays de naissance" at bounding box center [716, 213] width 416 height 27
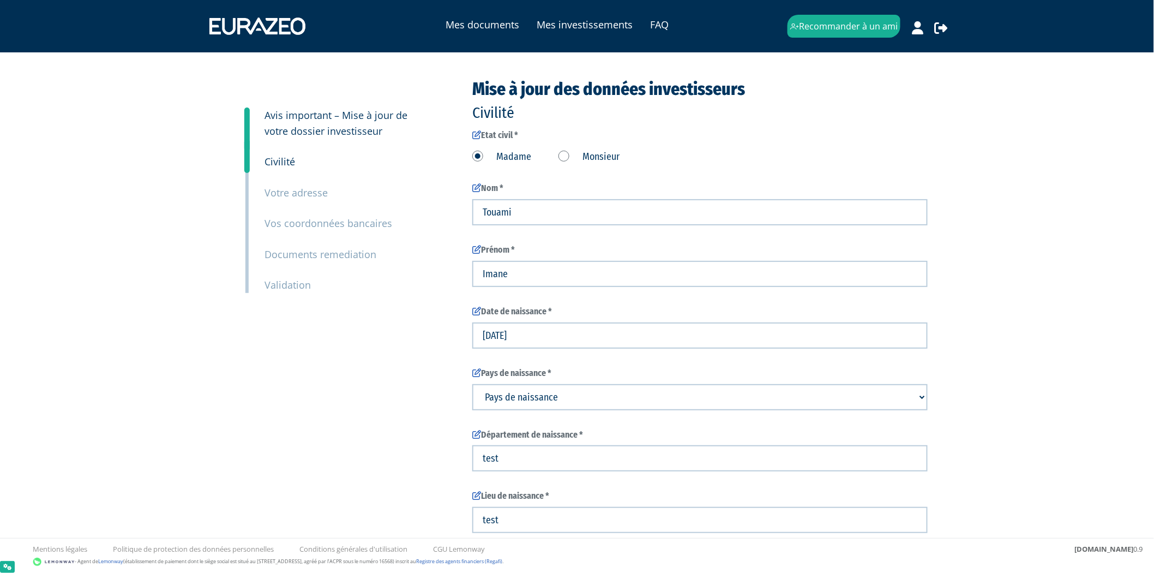
click at [542, 399] on select "Pays de naissance [GEOGRAPHIC_DATA] [GEOGRAPHIC_DATA] [GEOGRAPHIC_DATA] [GEOGRA…" at bounding box center [700, 397] width 456 height 26
select select "75"
click at [472, 384] on select "Pays de naissance Afghanistan Afrique du Sud Albanie Algérie Allemagne Andorre" at bounding box center [700, 397] width 456 height 26
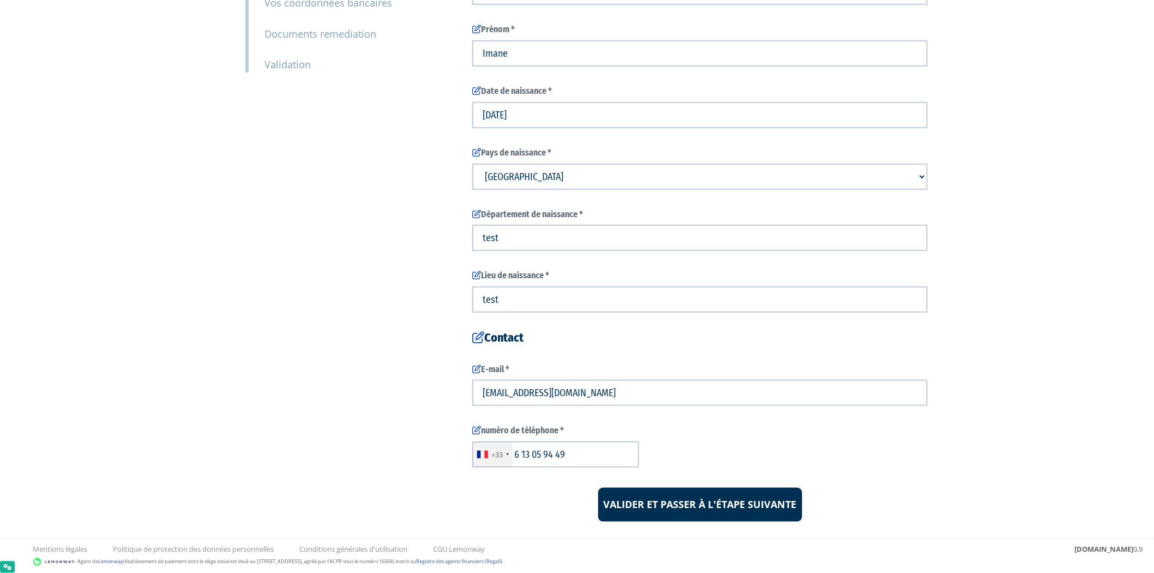
scroll to position [240, 0]
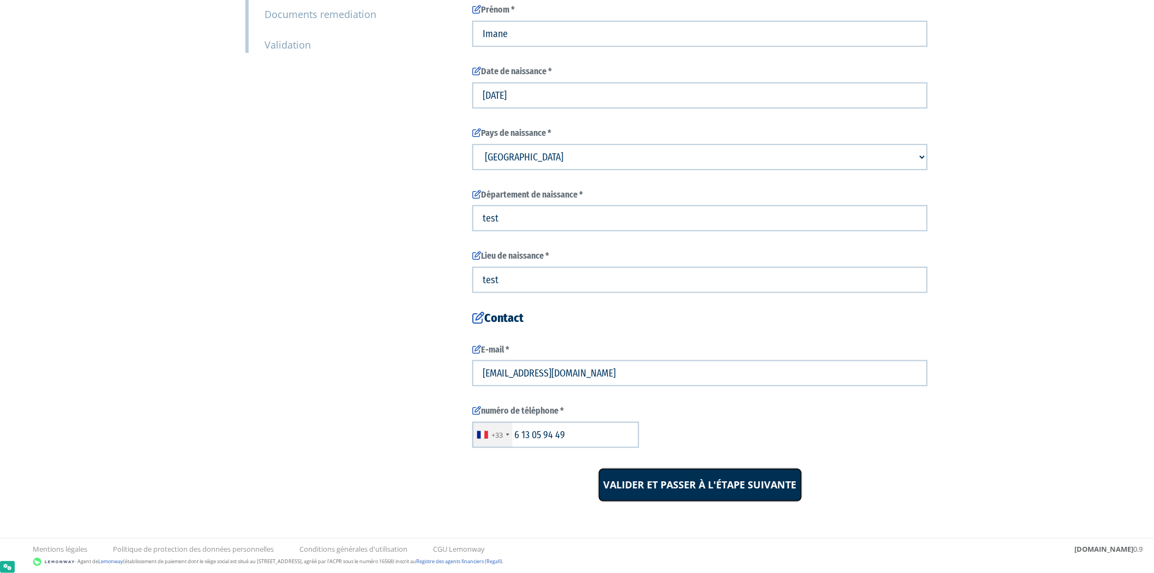
click at [661, 471] on input "Valider et passer à l'étape suivante" at bounding box center [701, 485] width 204 height 34
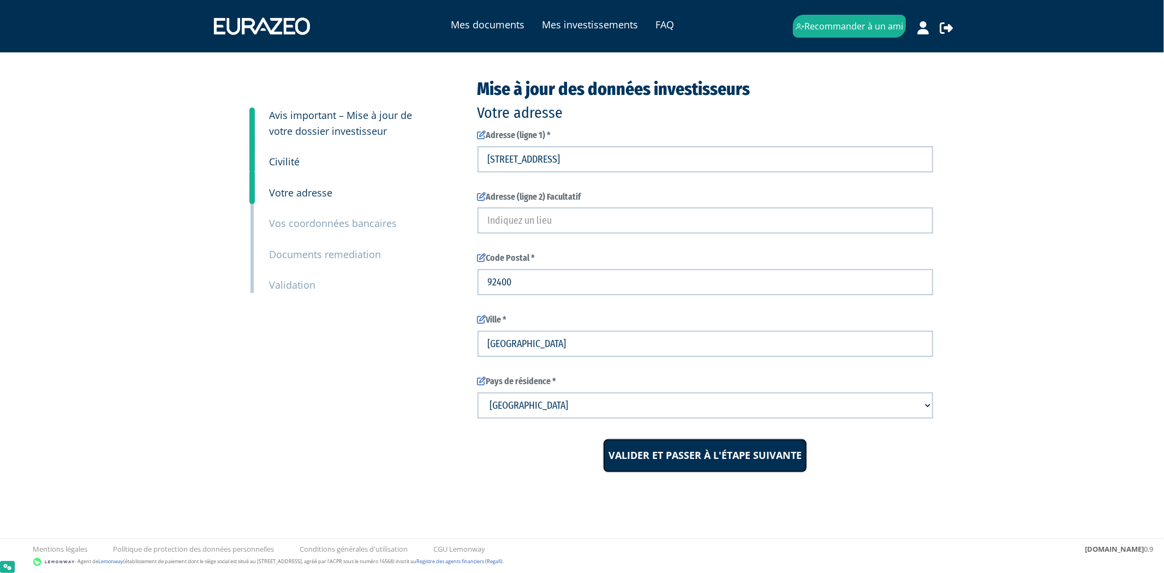
click at [749, 462] on input "Valider et passer à l'étape suivante" at bounding box center [705, 456] width 204 height 34
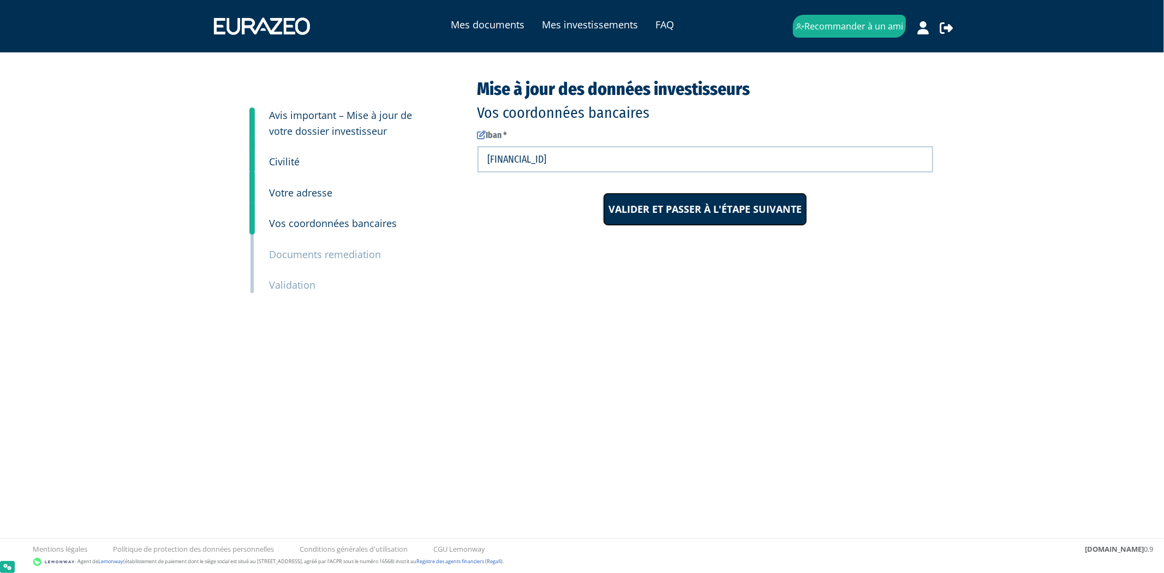
click at [727, 217] on input "Valider et passer à l'étape suivante" at bounding box center [705, 210] width 204 height 34
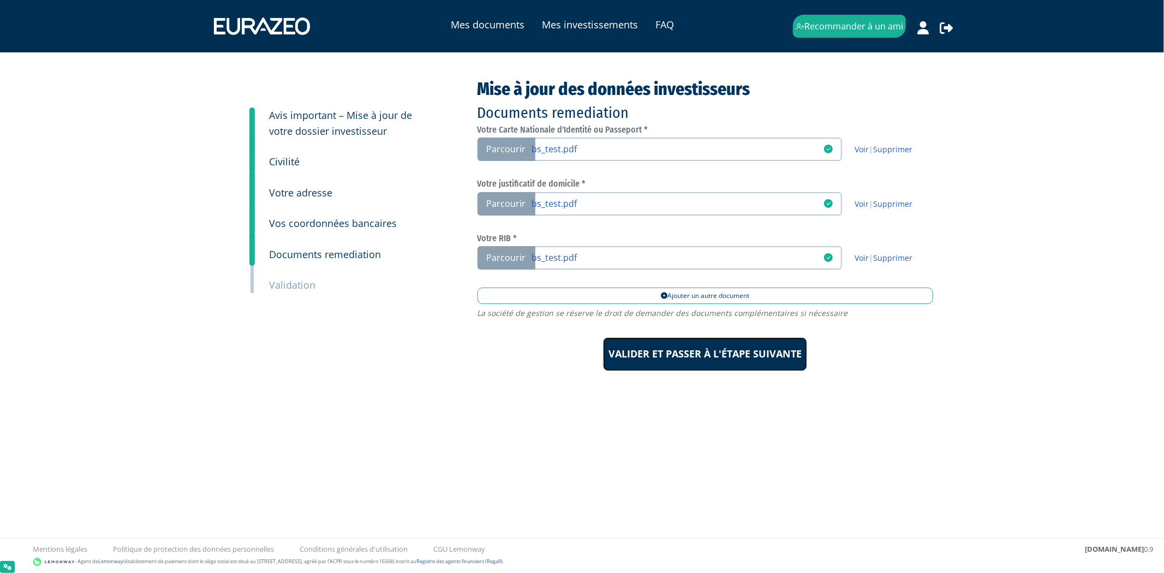
click at [732, 339] on input "Valider et passer à l'étape suivante" at bounding box center [705, 354] width 204 height 34
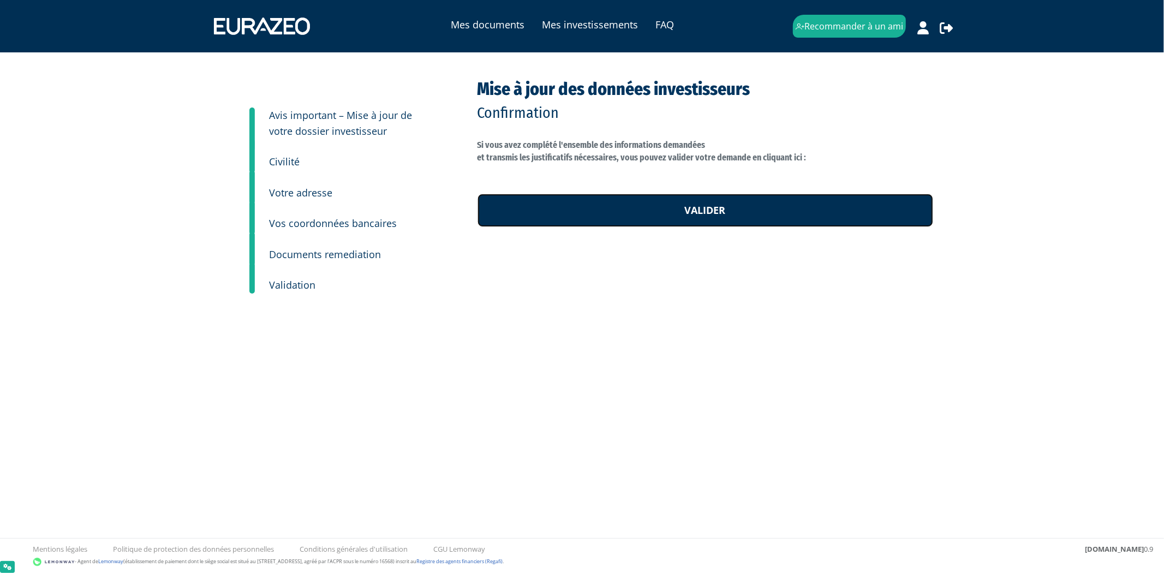
click at [728, 219] on link "Valider" at bounding box center [705, 211] width 456 height 34
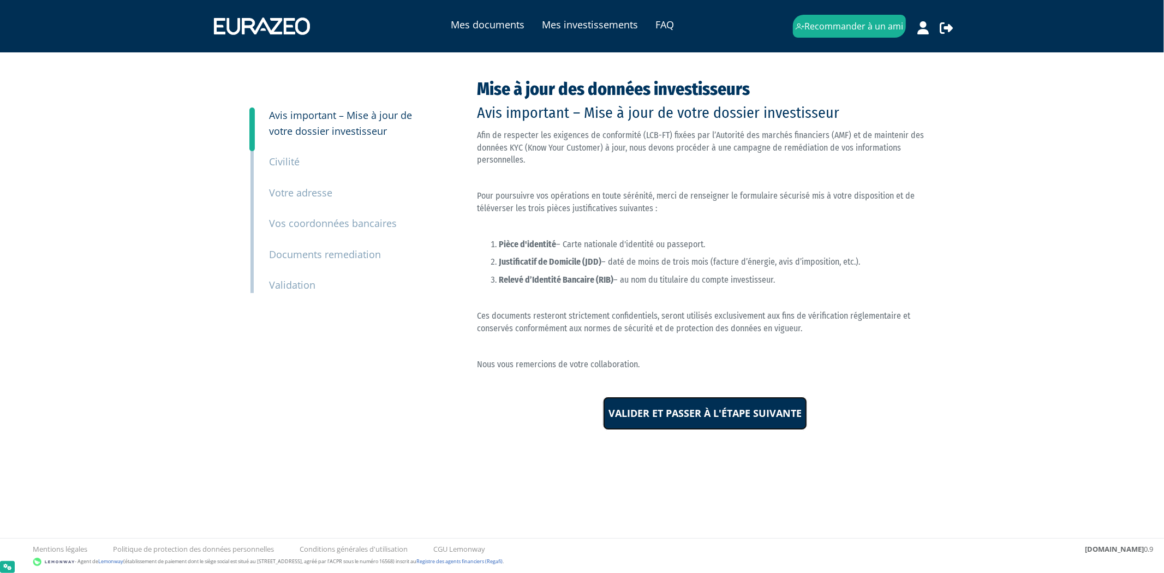
click at [668, 415] on input "Valider et passer à l'étape suivante" at bounding box center [705, 414] width 204 height 34
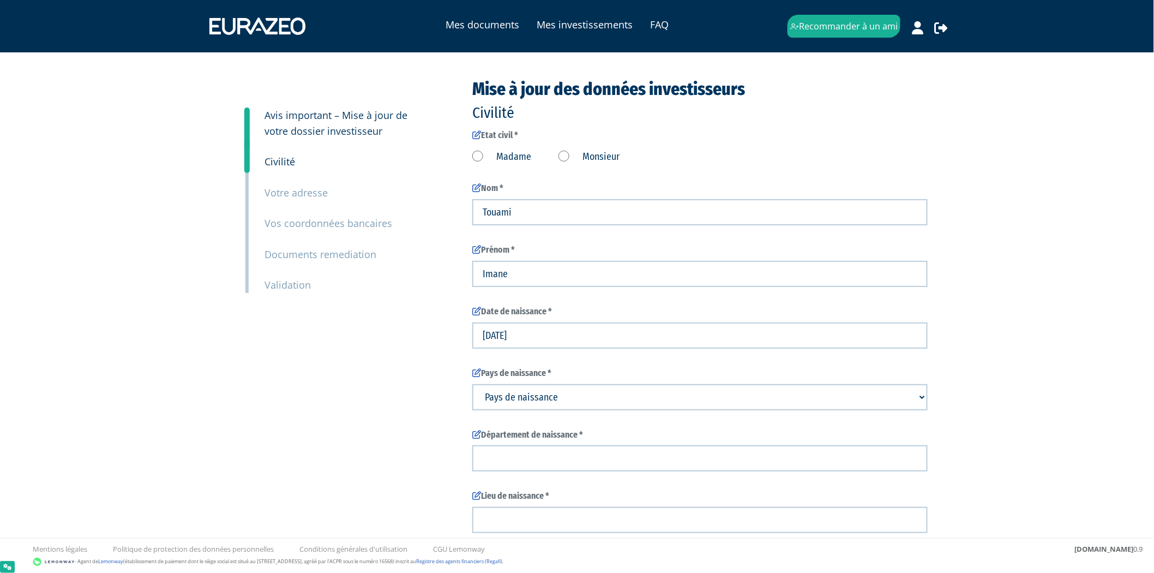
click at [508, 164] on form "Etat civil * Madame Monsieur" at bounding box center [700, 435] width 456 height 613
click at [498, 157] on label "Madame" at bounding box center [501, 157] width 59 height 14
click at [0, 0] on input "Madame" at bounding box center [0, 0] width 0 height 0
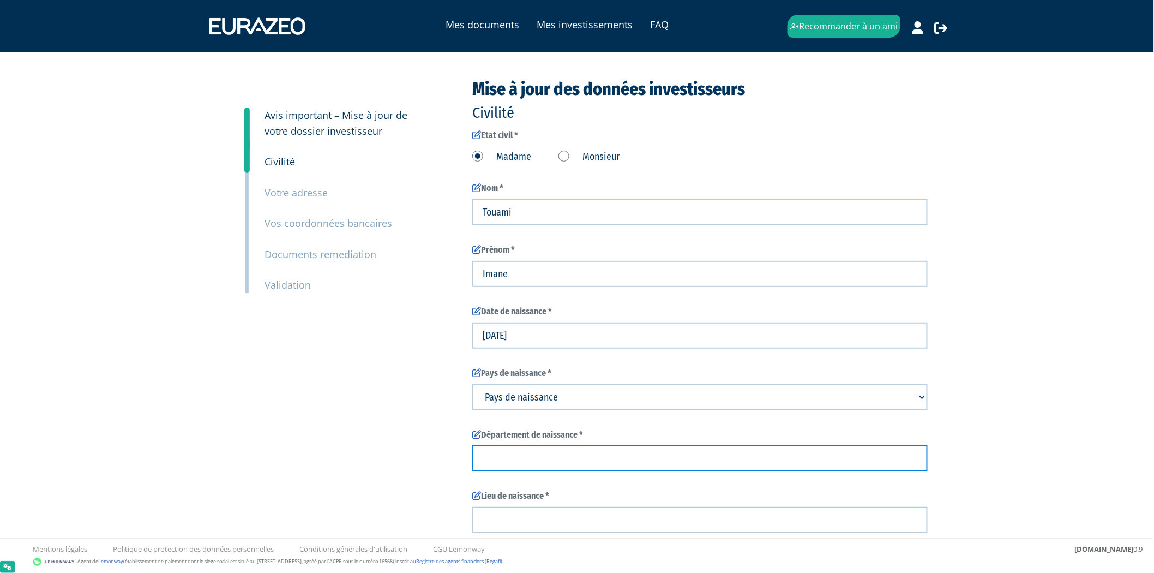
click at [547, 457] on input "text" at bounding box center [700, 458] width 456 height 26
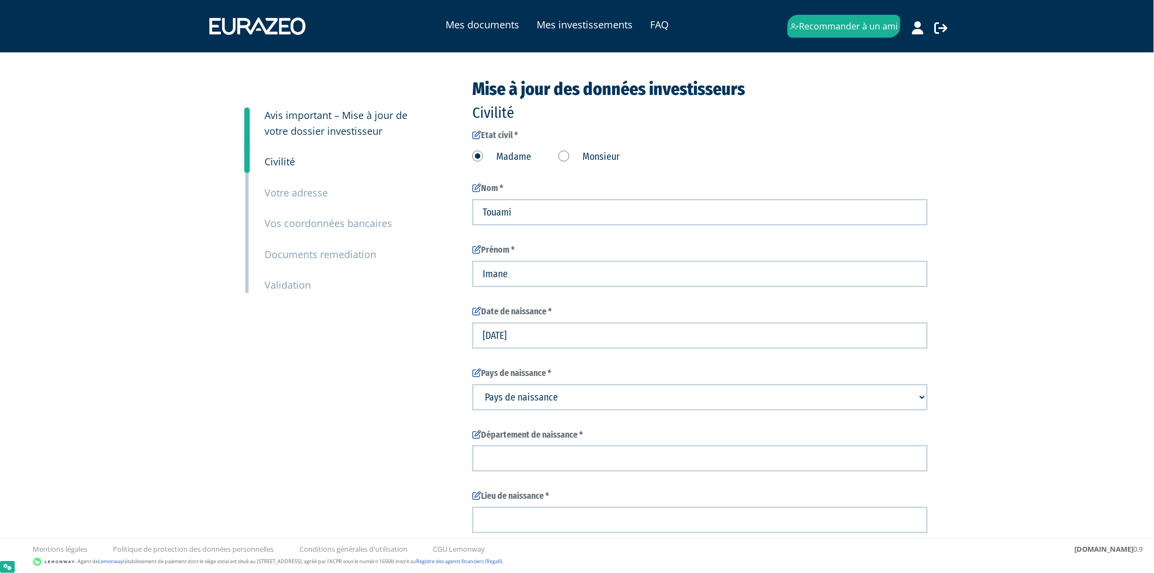
click at [549, 396] on select "Pays de naissance Afghanistan Afrique du Sud Albanie Algérie Allemagne Andorre" at bounding box center [700, 397] width 456 height 26
select select "75"
click at [472, 384] on select "Pays de naissance Afghanistan Afrique du Sud Albanie Algérie Allemagne Andorre" at bounding box center [700, 397] width 456 height 26
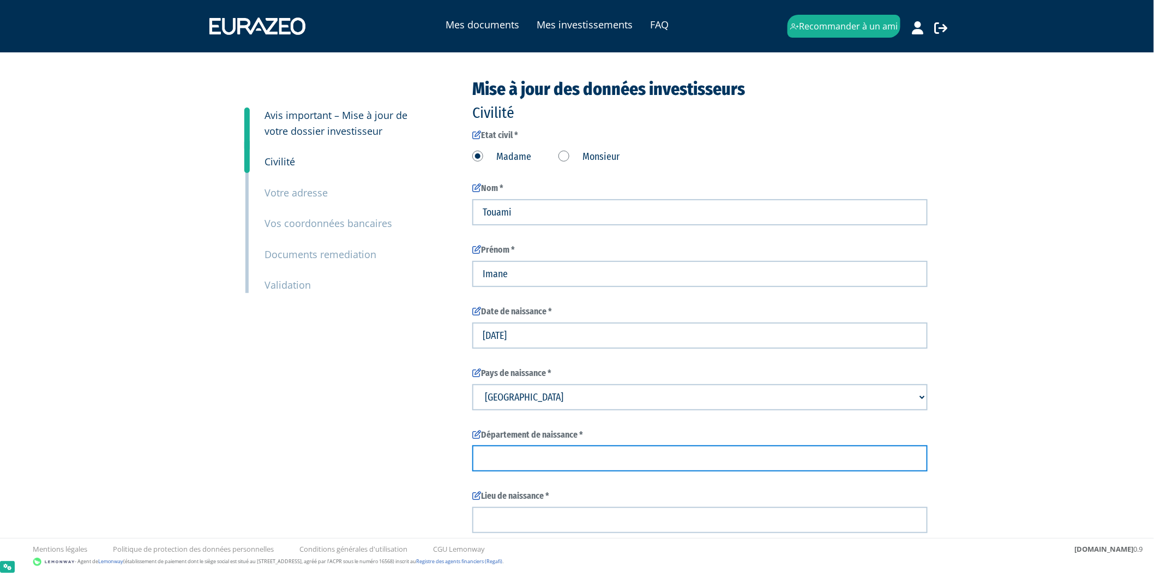
click at [530, 458] on input "text" at bounding box center [700, 458] width 456 height 26
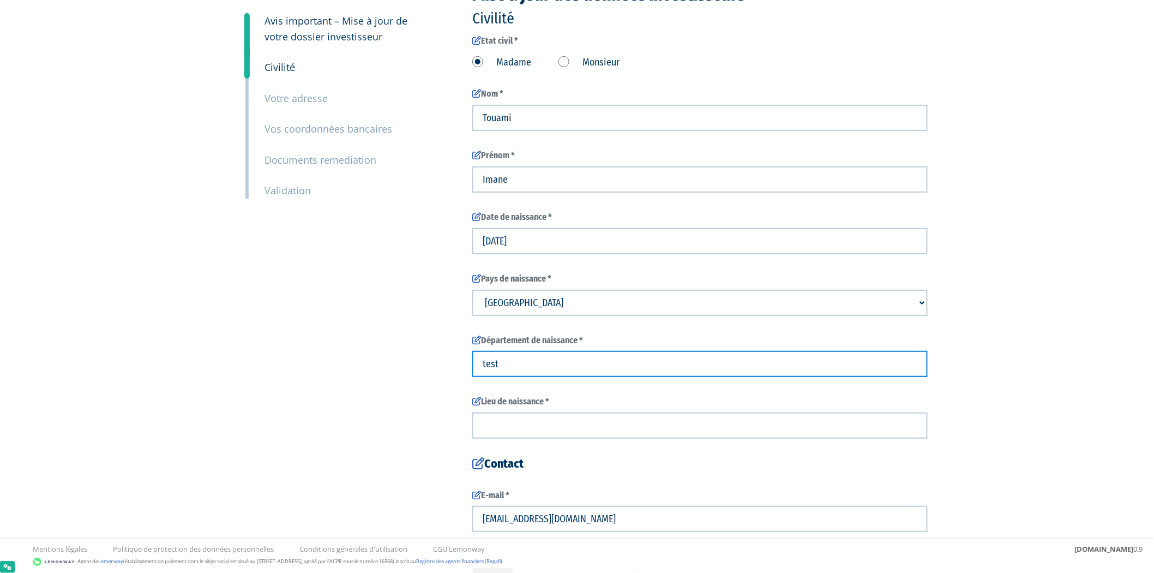
scroll to position [121, 0]
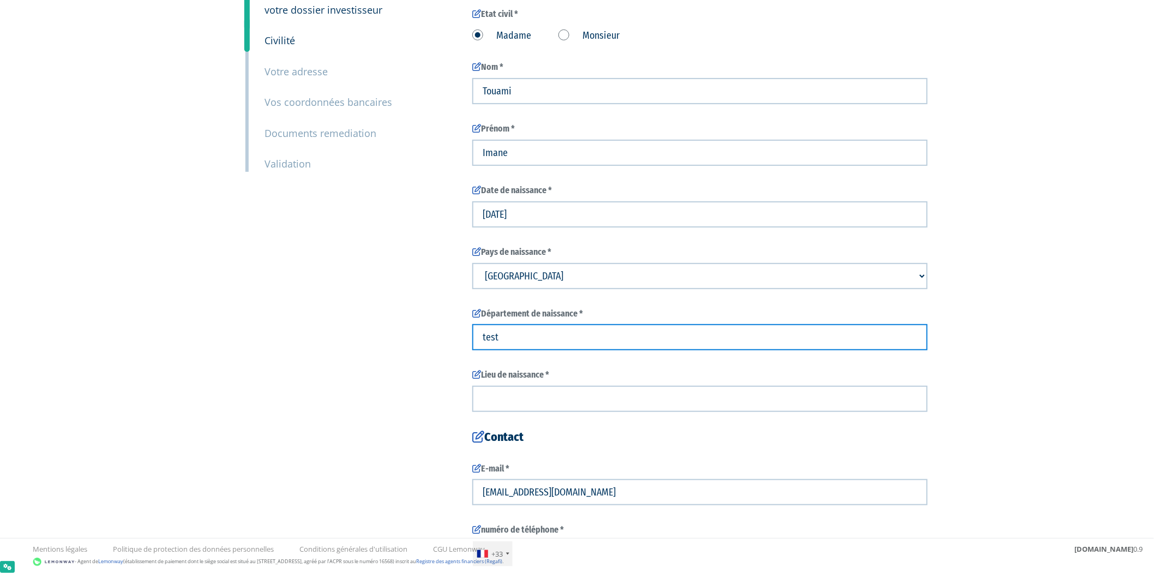
type input "test"
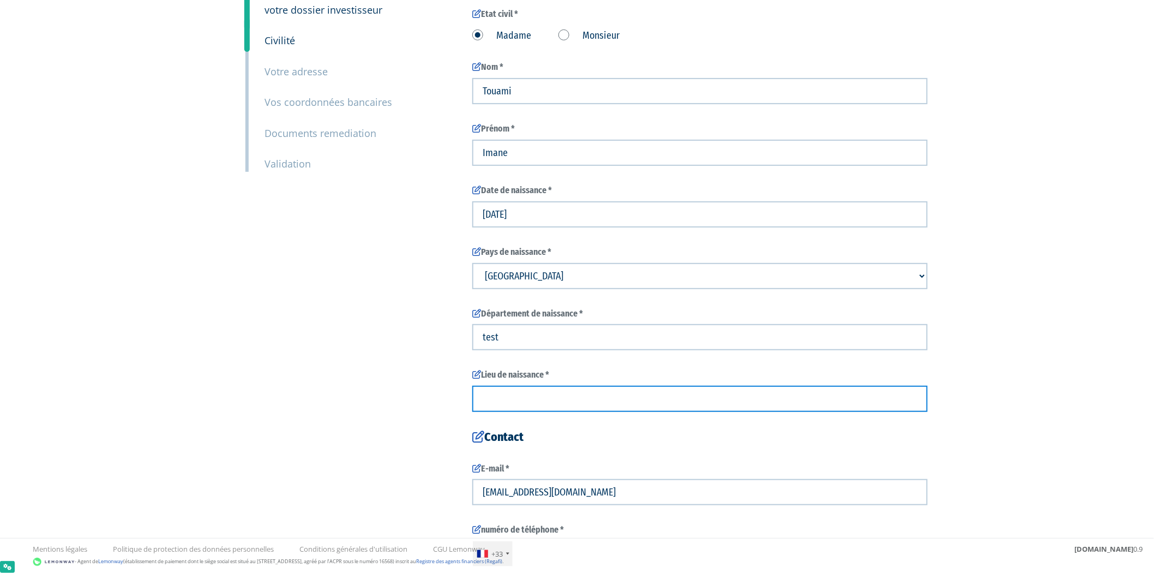
click at [518, 393] on input "text" at bounding box center [700, 399] width 456 height 26
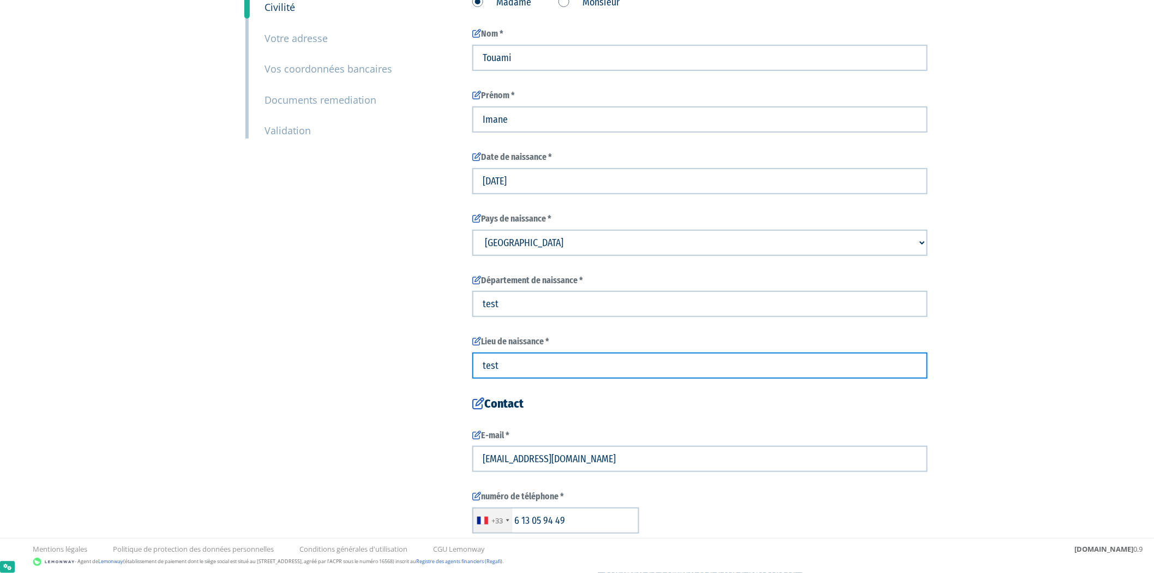
scroll to position [182, 0]
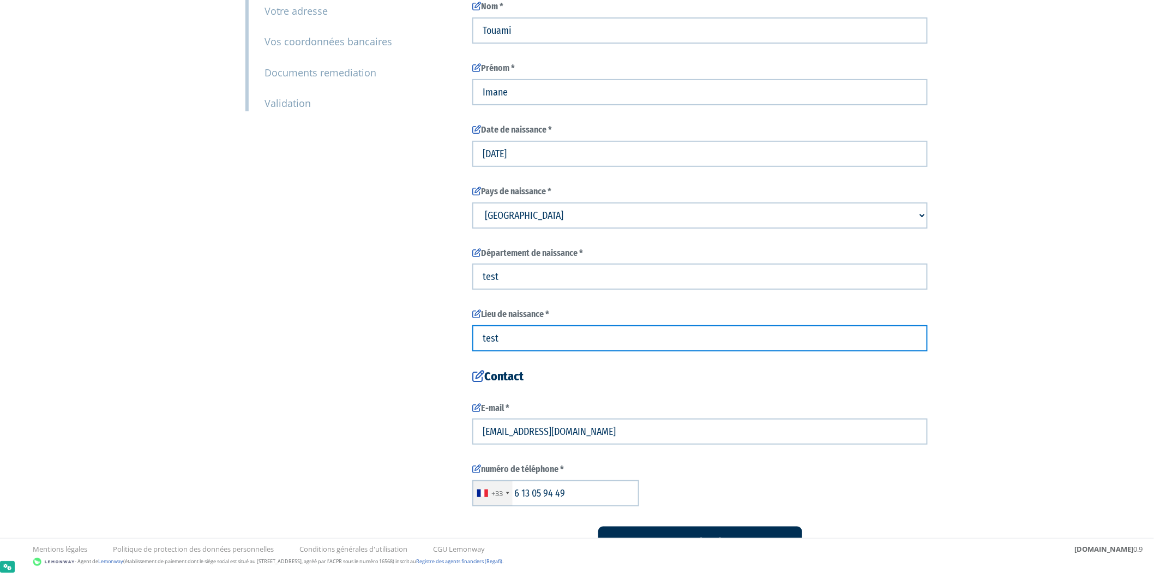
type input "test"
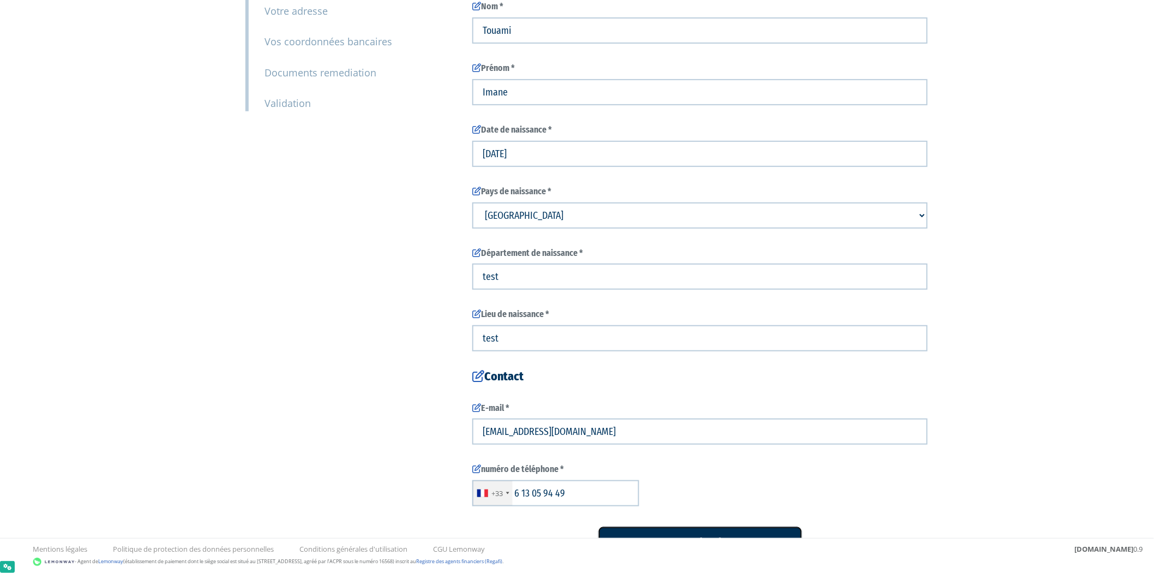
click at [626, 527] on input "Valider et passer à l'étape suivante" at bounding box center [701, 543] width 204 height 34
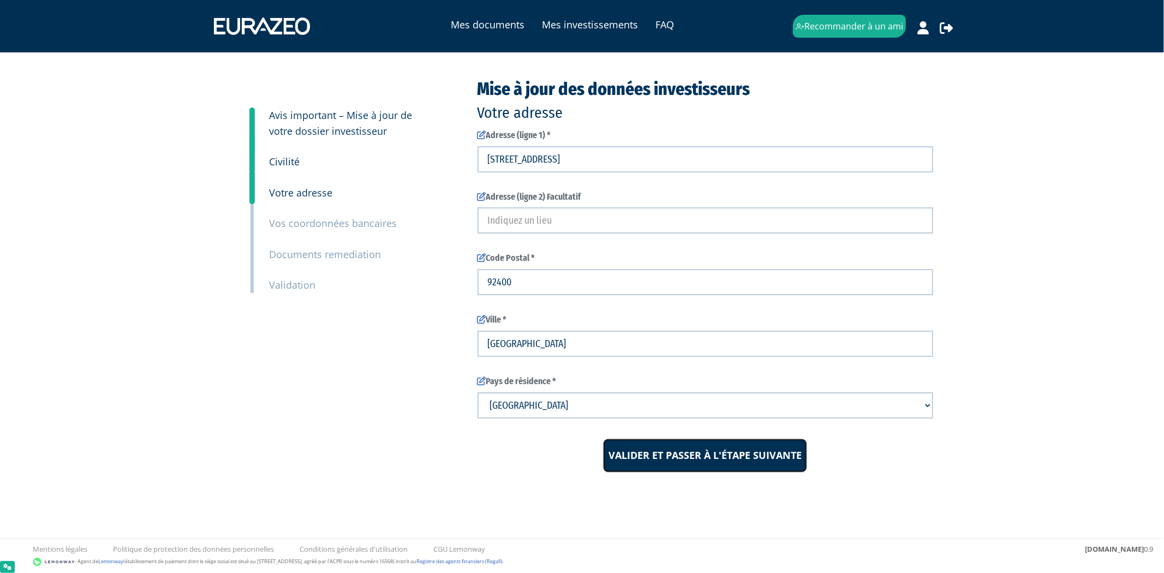
click at [644, 450] on input "Valider et passer à l'étape suivante" at bounding box center [705, 456] width 204 height 34
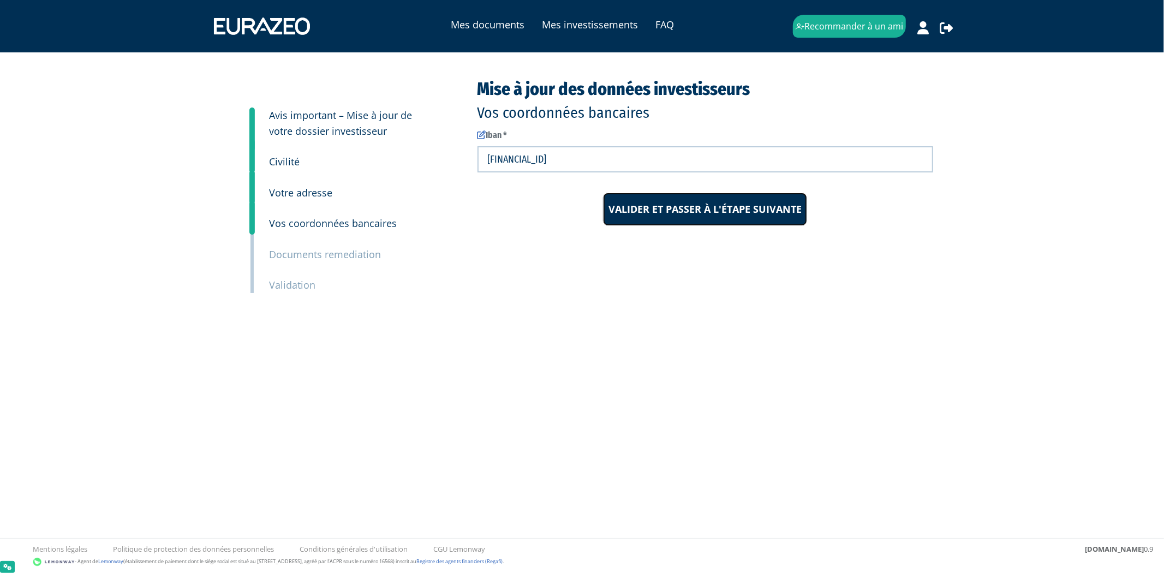
click at [639, 216] on input "Valider et passer à l'étape suivante" at bounding box center [705, 210] width 204 height 34
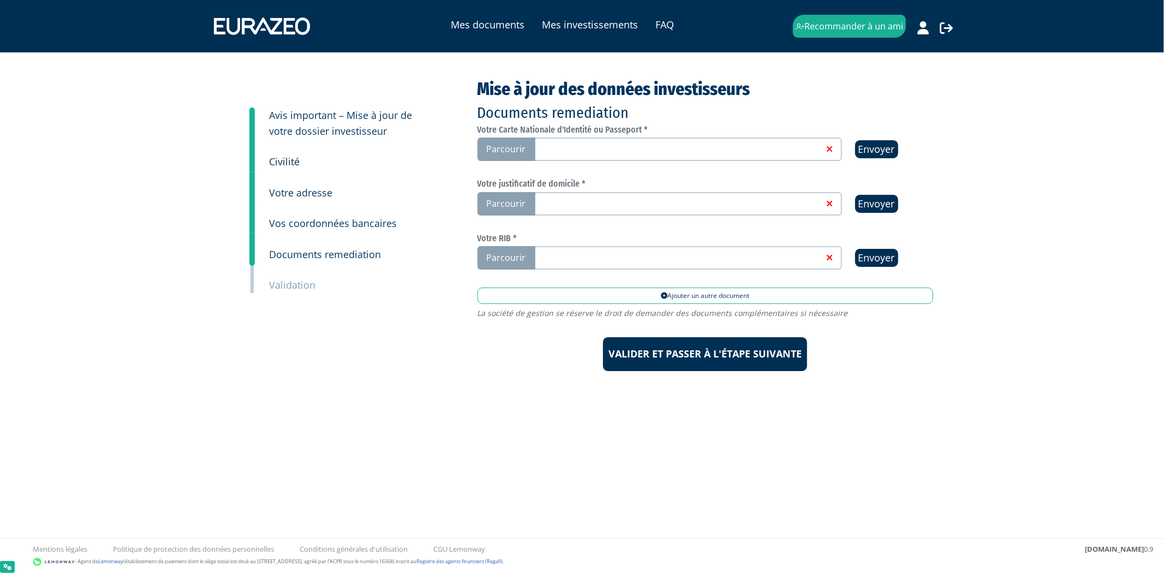
click at [637, 147] on link at bounding box center [677, 148] width 291 height 11
click at [0, 0] on input "Parcourir" at bounding box center [0, 0] width 0 height 0
click at [578, 200] on link at bounding box center [677, 203] width 291 height 11
click at [0, 0] on input "Parcourir" at bounding box center [0, 0] width 0 height 0
click at [593, 258] on link at bounding box center [677, 257] width 291 height 11
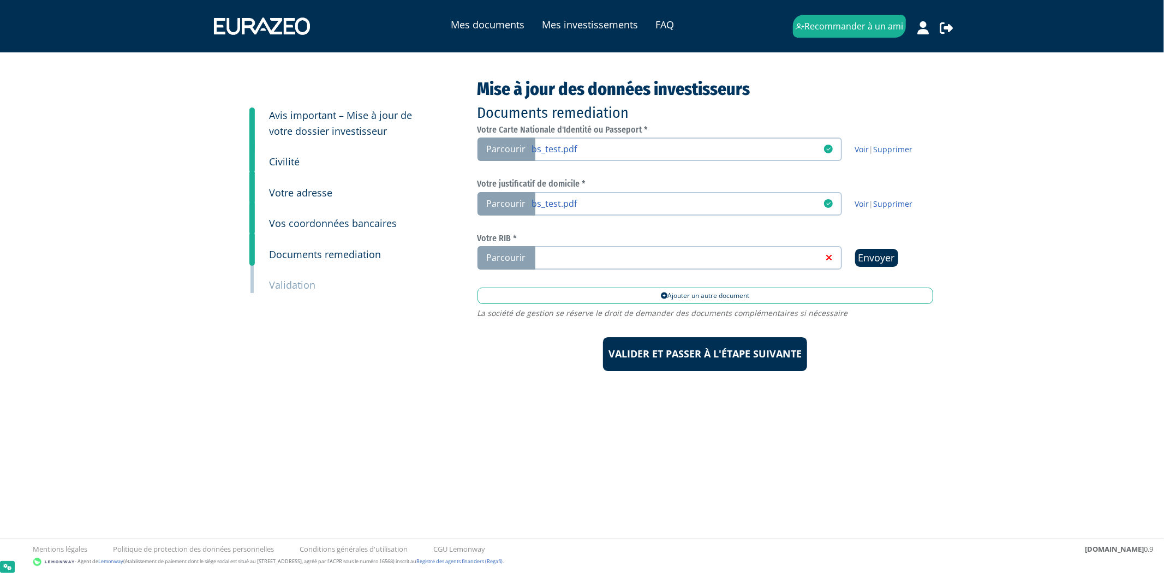
click at [0, 0] on input "Parcourir" at bounding box center [0, 0] width 0 height 0
click at [714, 368] on input "Valider et passer à l'étape suivante" at bounding box center [705, 354] width 204 height 34
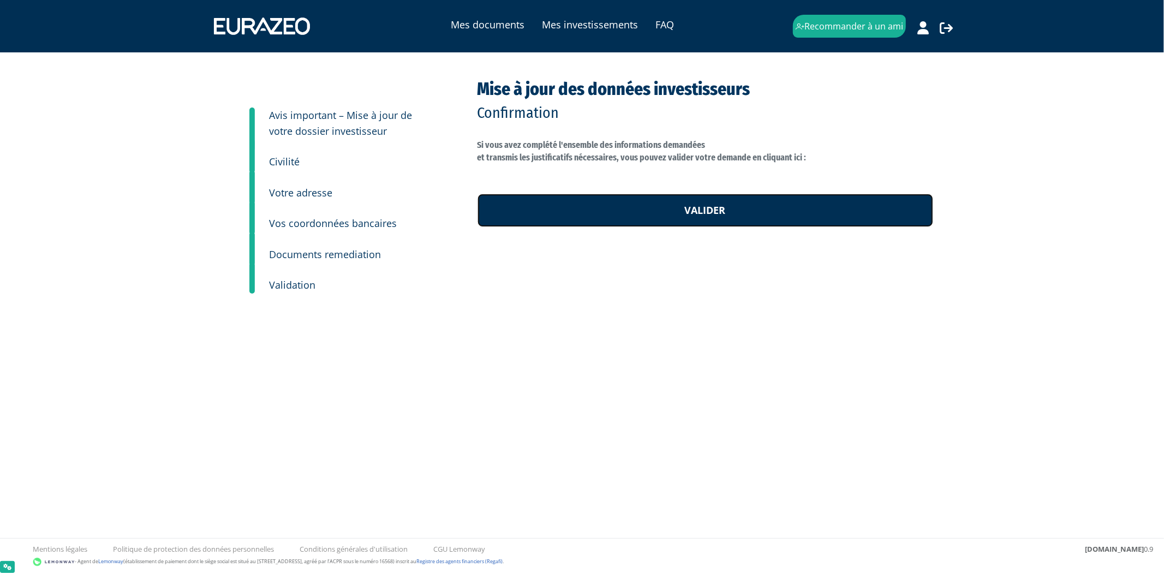
click at [689, 217] on link "Valider" at bounding box center [705, 211] width 456 height 34
